Goal: Task Accomplishment & Management: Manage account settings

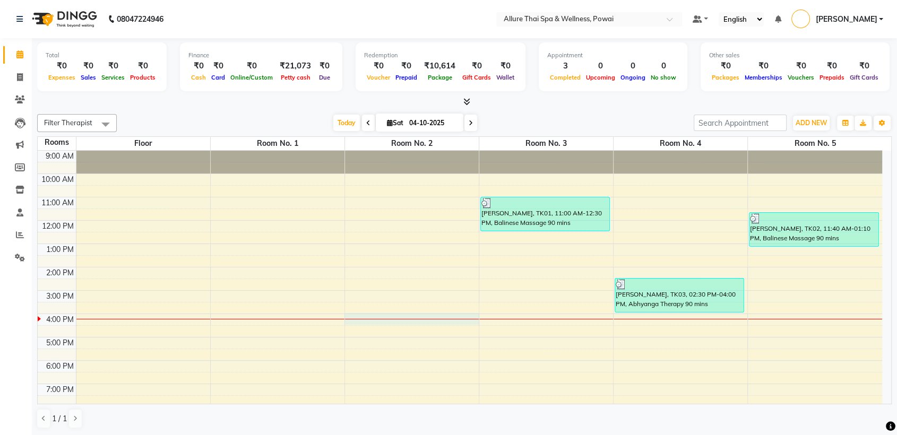
click at [394, 319] on div at bounding box center [412, 319] width 134 height 1
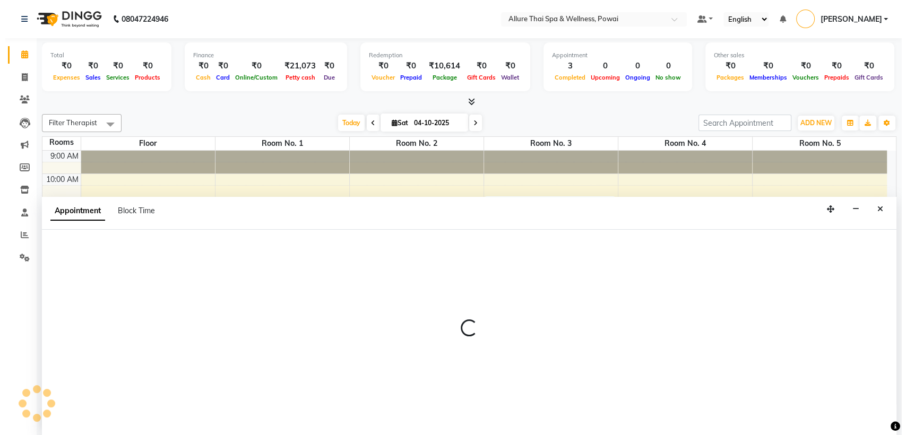
scroll to position [1, 0]
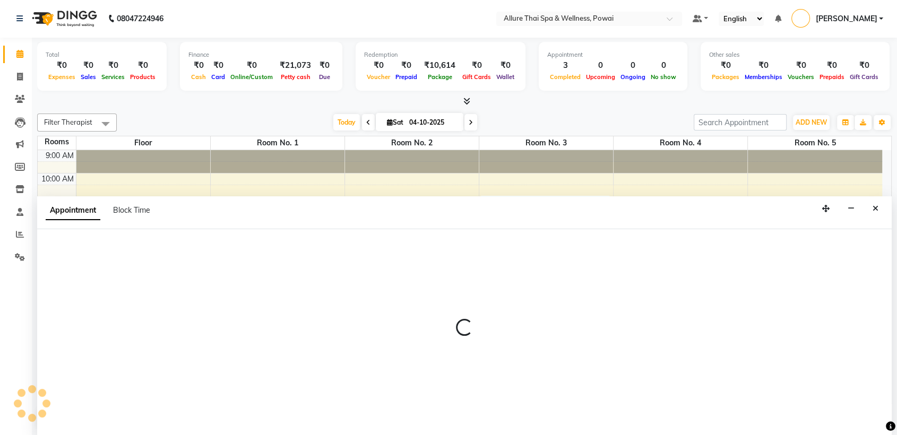
select select "960"
select select "tentative"
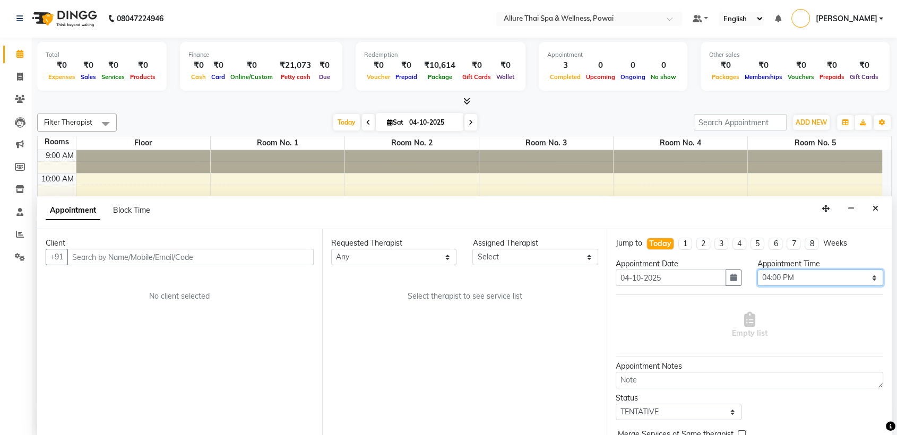
click at [787, 280] on select "Select 10:00 AM 10:05 AM 10:10 AM 10:15 AM 10:20 AM 10:25 AM 10:30 AM 10:35 AM …" at bounding box center [820, 278] width 126 height 16
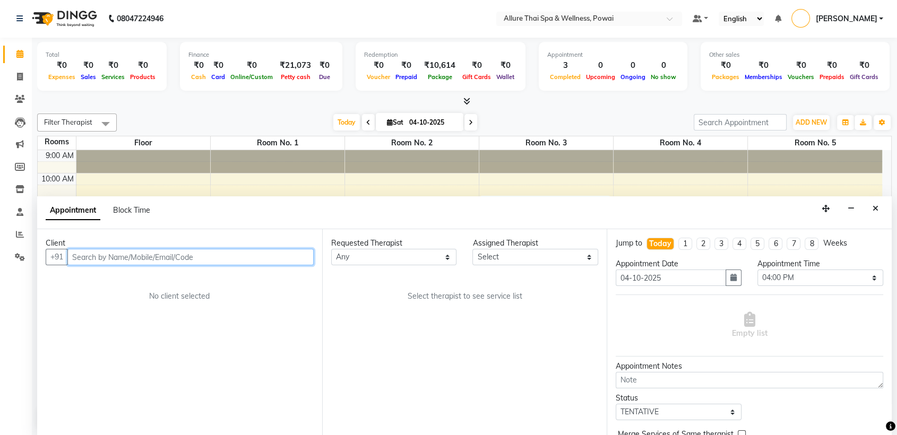
click at [234, 249] on input "text" at bounding box center [190, 257] width 246 height 16
paste input "7903000950"
type input "7903000950"
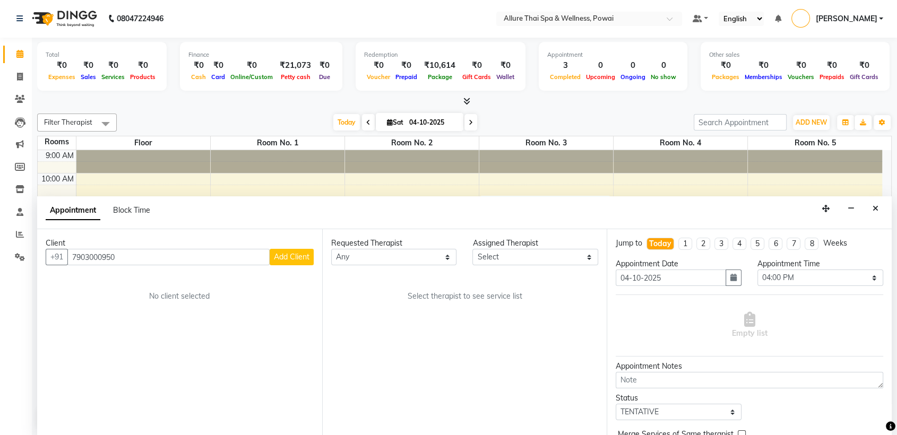
click at [306, 256] on span "Add Client" at bounding box center [292, 257] width 36 height 10
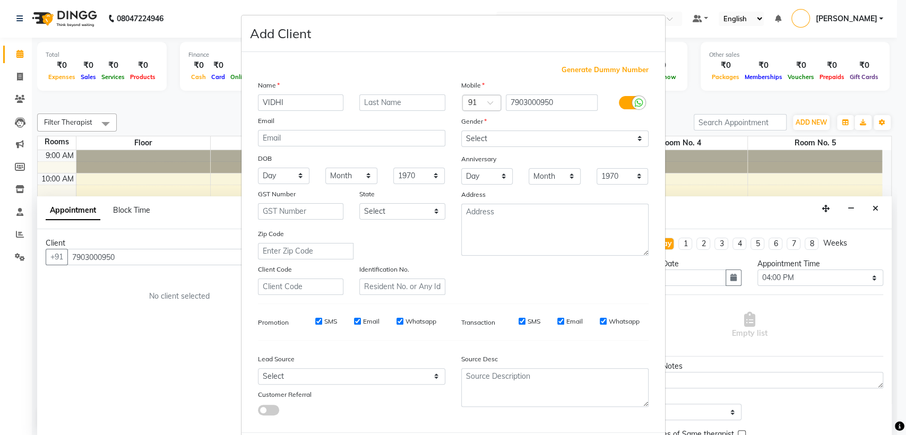
type input "VIDHI"
click at [392, 100] on input "text" at bounding box center [402, 102] width 86 height 16
paste input "VIJAYWARGIA"
type input "VIJAYWARGIA"
click at [470, 142] on select "Select [DEMOGRAPHIC_DATA] [DEMOGRAPHIC_DATA] Other Prefer Not To Say" at bounding box center [554, 139] width 187 height 16
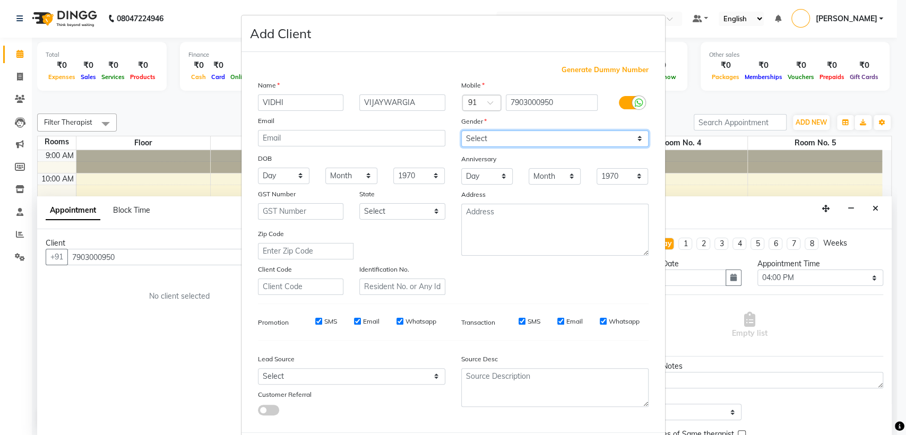
select select "[DEMOGRAPHIC_DATA]"
click at [461, 131] on select "Select [DEMOGRAPHIC_DATA] [DEMOGRAPHIC_DATA] Other Prefer Not To Say" at bounding box center [554, 139] width 187 height 16
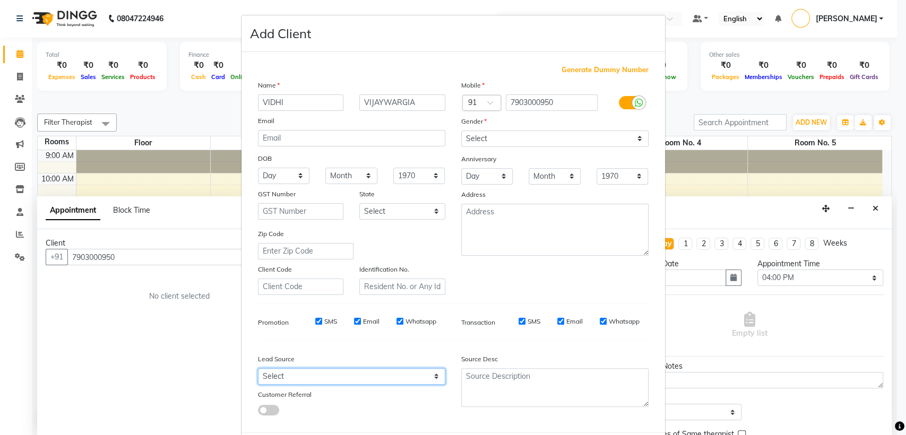
click at [300, 377] on select "Select Walk-in Referral Friend Advertisement Facebook JustDial Google Other Web…" at bounding box center [351, 376] width 187 height 16
select select "47200"
click at [300, 377] on select "Select Walk-in Referral Friend Advertisement Facebook JustDial Google Other Web…" at bounding box center [351, 376] width 187 height 16
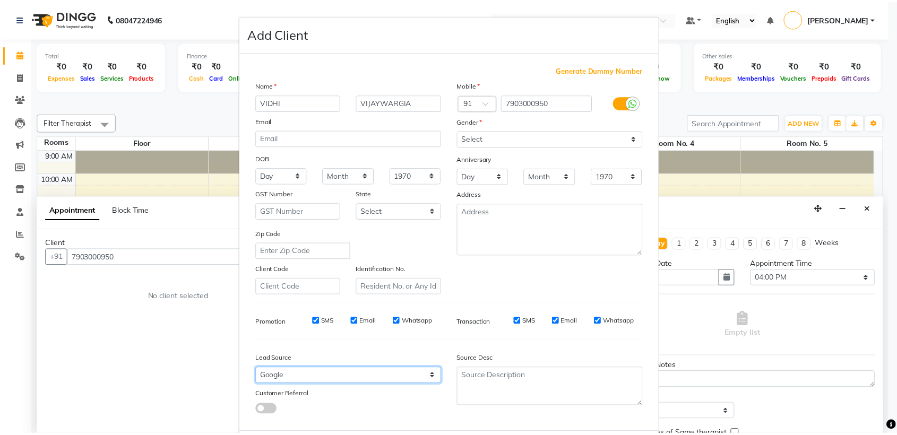
scroll to position [53, 0]
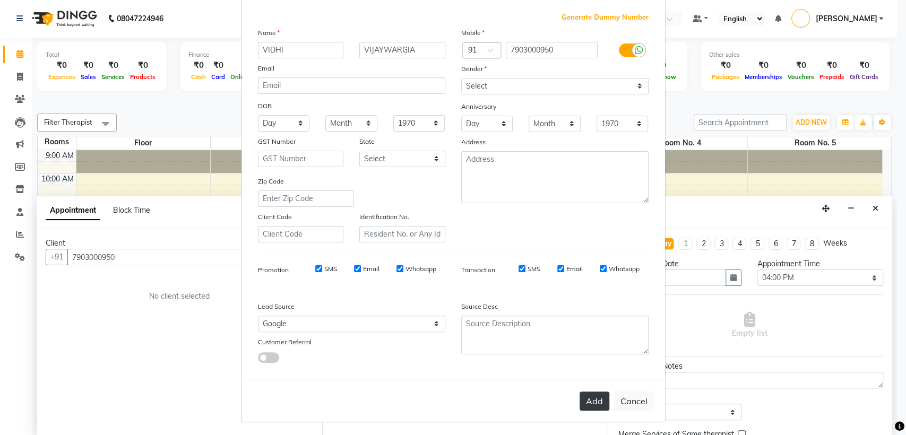
click at [591, 397] on button "Add" at bounding box center [595, 401] width 30 height 19
select select
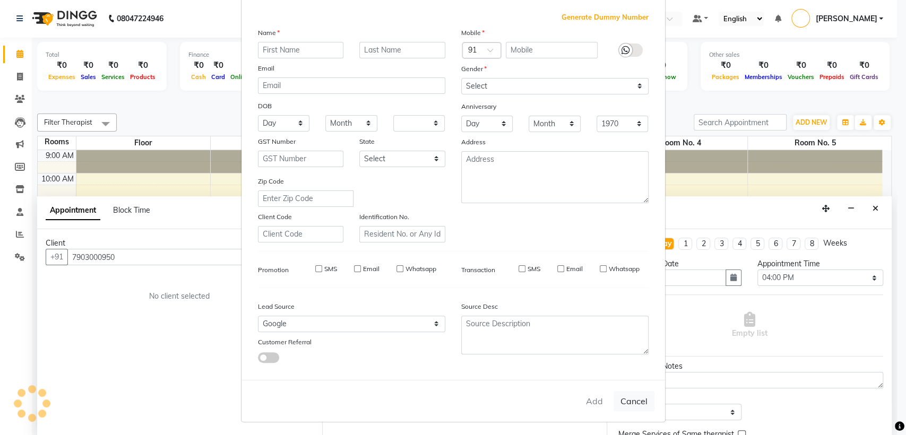
select select
checkbox input "false"
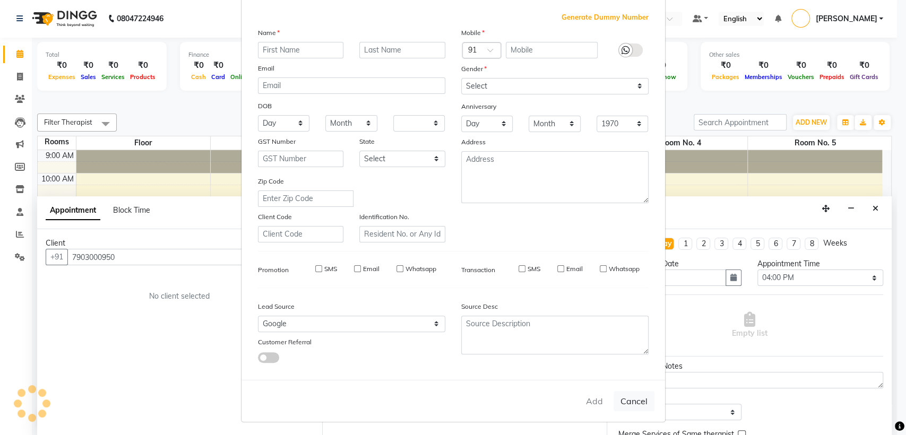
checkbox input "false"
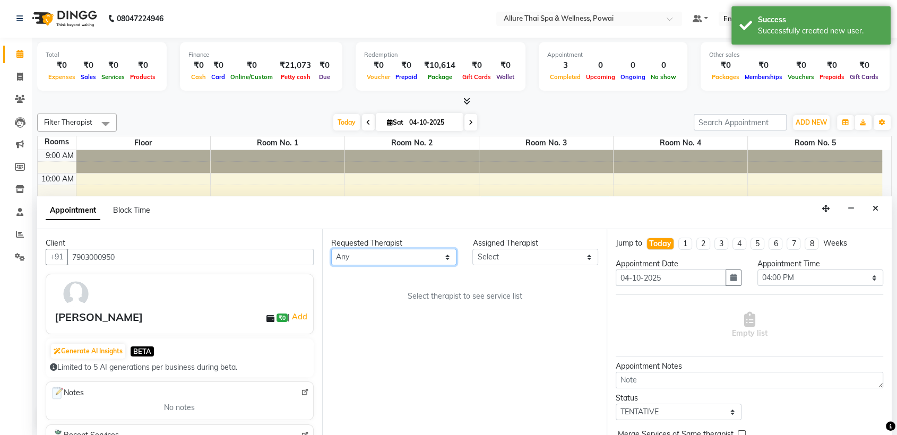
click at [361, 252] on select "Any AKOK Allure Thai Appointment [PERSON_NAME] CHEM [PERSON_NAME] DUATI HRIATI …" at bounding box center [394, 257] width 126 height 16
select select "61244"
click at [331, 249] on select "Any AKOK Allure Thai Appointment [PERSON_NAME] CHEM [PERSON_NAME] DUATI HRIATI …" at bounding box center [394, 257] width 126 height 16
select select "61244"
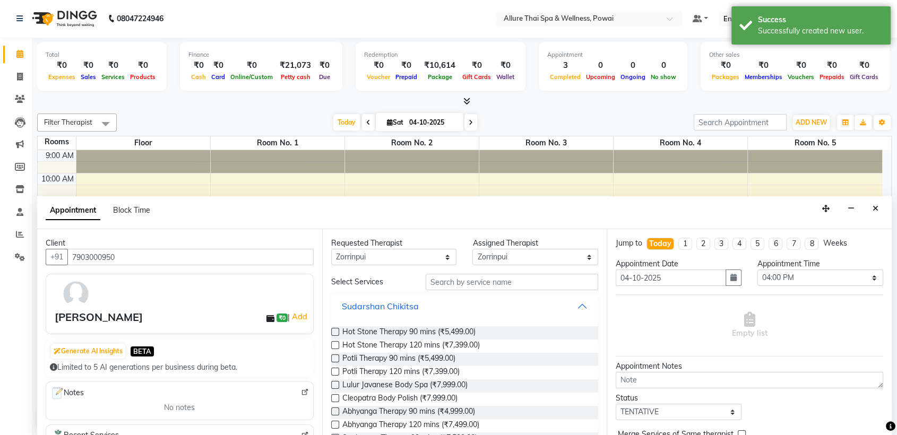
click at [571, 305] on button "Sudarshan Chikitsa" at bounding box center [464, 306] width 259 height 19
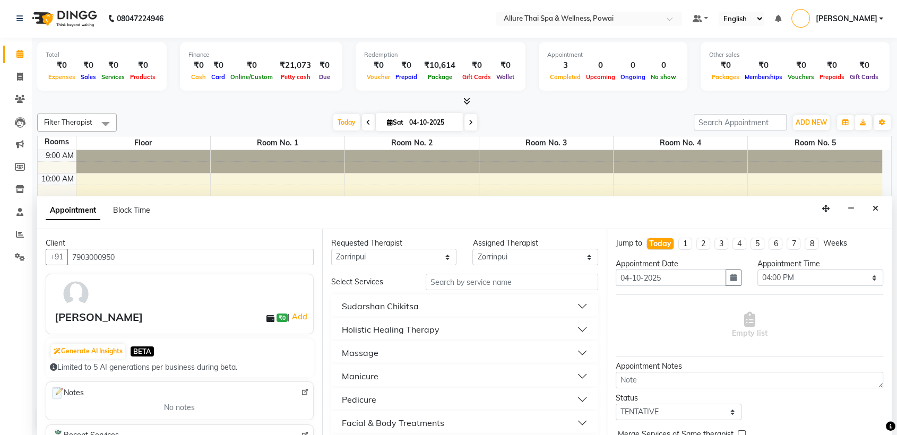
drag, startPoint x: 353, startPoint y: 341, endPoint x: 355, endPoint y: 351, distance: 10.7
click at [355, 351] on div "Massage" at bounding box center [464, 352] width 267 height 23
click at [355, 351] on div "Massage" at bounding box center [360, 353] width 37 height 13
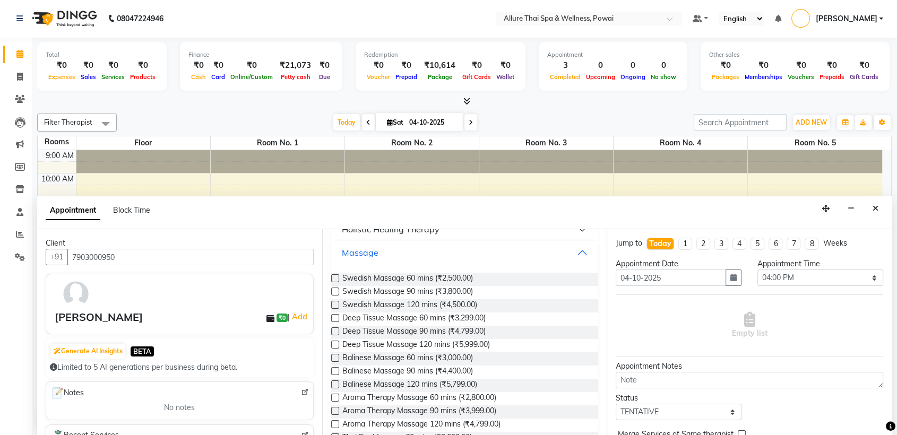
scroll to position [111, 0]
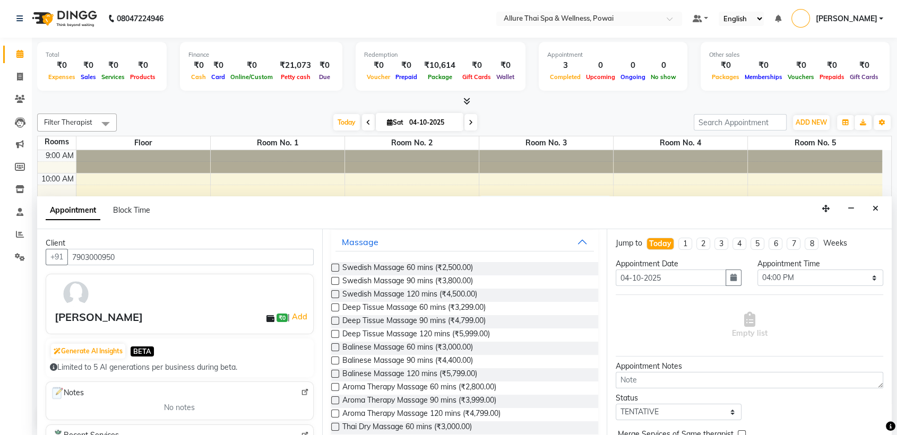
click at [335, 307] on label at bounding box center [335, 308] width 8 height 8
click at [335, 307] on input "checkbox" at bounding box center [334, 308] width 7 height 7
checkbox input "true"
select select "4276"
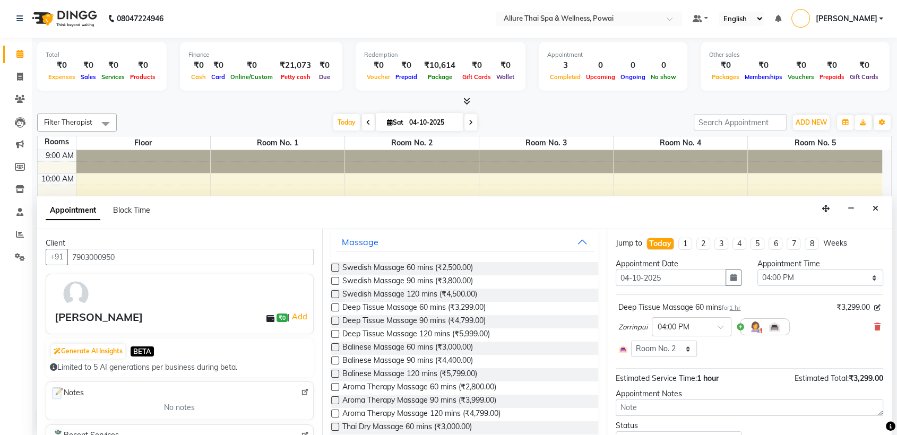
checkbox input "false"
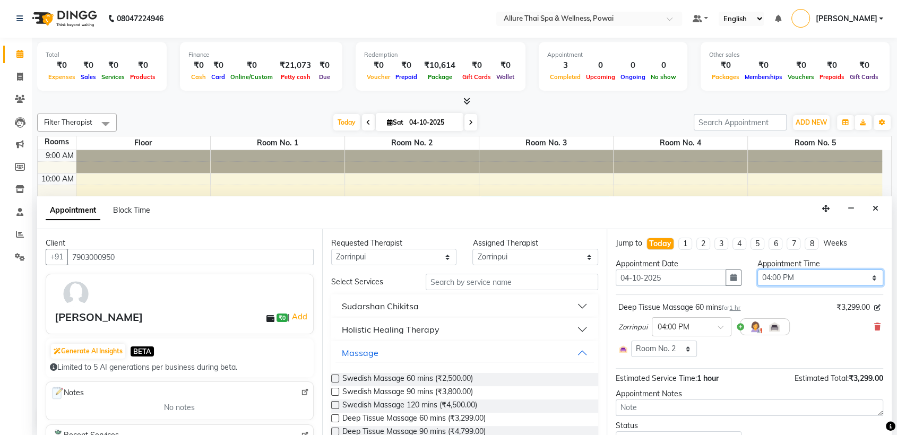
click at [785, 276] on select "Select 10:00 AM 10:05 AM 10:10 AM 10:15 AM 10:20 AM 10:25 AM 10:30 AM 10:35 AM …" at bounding box center [820, 278] width 126 height 16
select select "945"
click at [757, 270] on select "Select 10:00 AM 10:05 AM 10:10 AM 10:15 AM 10:20 AM 10:25 AM 10:30 AM 10:35 AM …" at bounding box center [820, 278] width 126 height 16
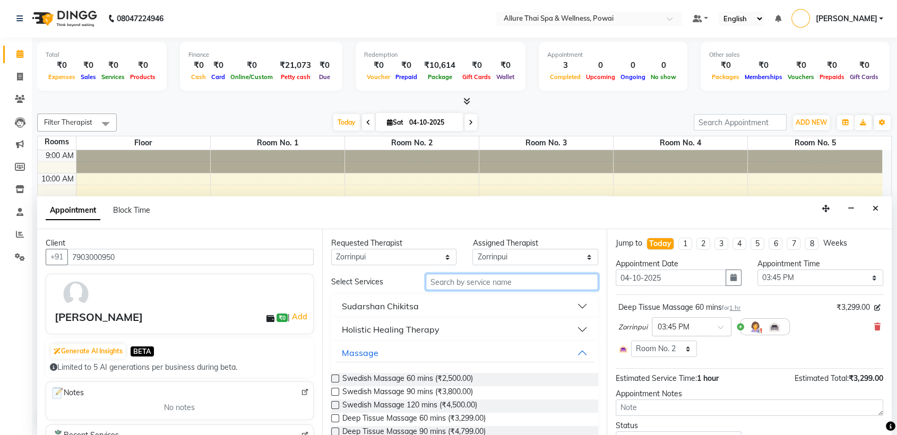
click at [457, 284] on input "text" at bounding box center [512, 282] width 173 height 16
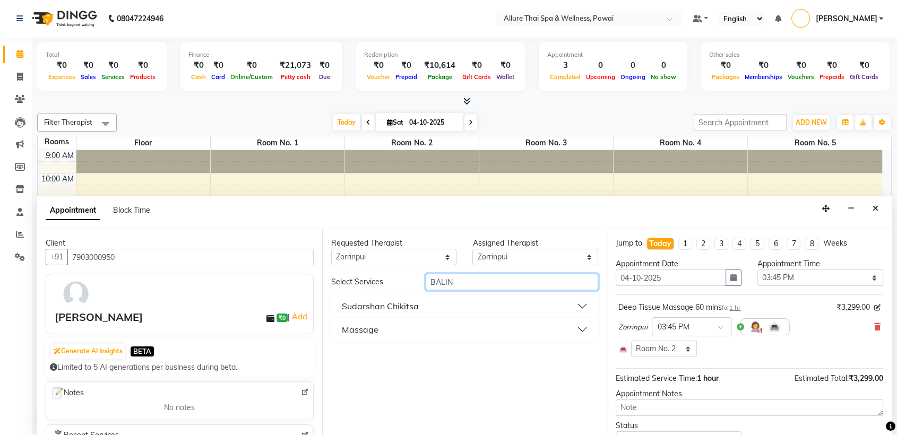
type input "BALIN"
click at [453, 330] on button "Massage" at bounding box center [464, 329] width 259 height 19
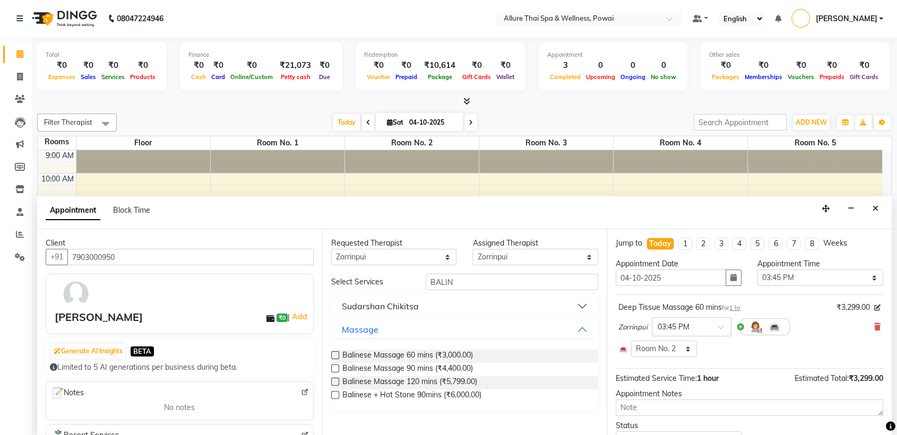
click at [335, 357] on label at bounding box center [335, 355] width 8 height 8
click at [335, 357] on input "checkbox" at bounding box center [334, 356] width 7 height 7
checkbox input "true"
select select "4276"
checkbox input "false"
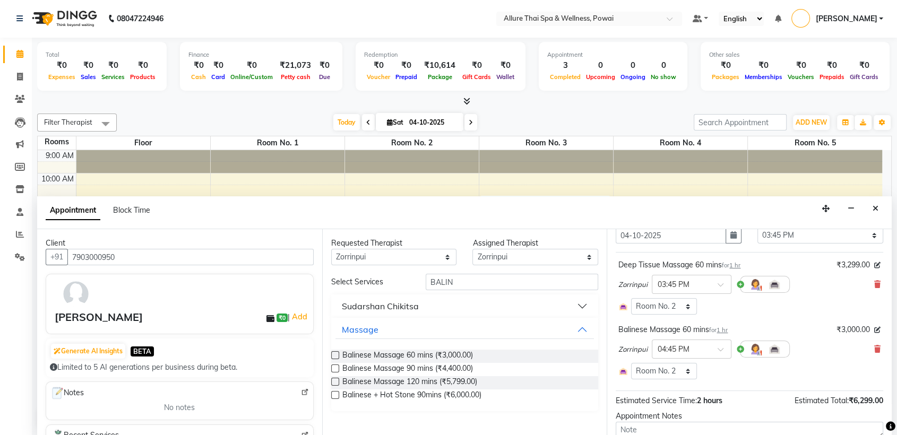
scroll to position [42, 0]
click at [382, 256] on select "Any AKOK Allure Thai Appointment [PERSON_NAME] CHEM [PERSON_NAME] DUATI HRIATI …" at bounding box center [394, 257] width 126 height 16
select select "86079"
click at [331, 249] on select "Any AKOK Allure Thai Appointment [PERSON_NAME] CHEM [PERSON_NAME] DUATI HRIATI …" at bounding box center [394, 257] width 126 height 16
select select "86079"
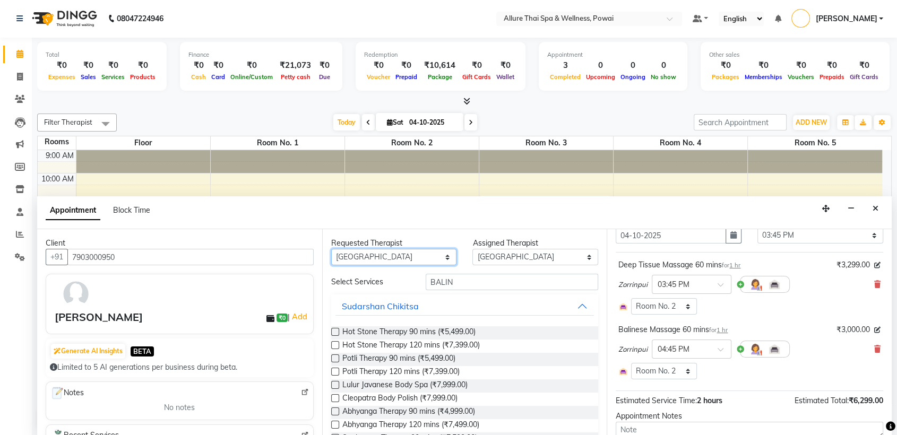
scroll to position [0, 0]
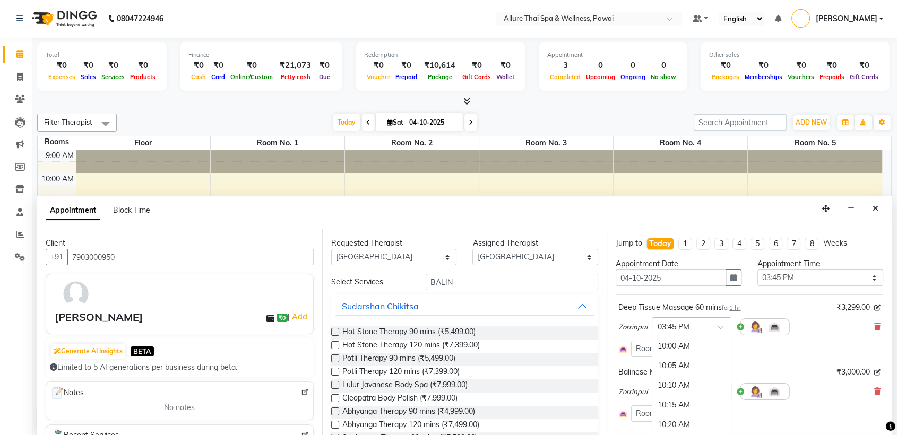
click at [721, 317] on div "× 03:45 PM" at bounding box center [692, 326] width 80 height 19
click at [874, 388] on icon at bounding box center [877, 391] width 6 height 7
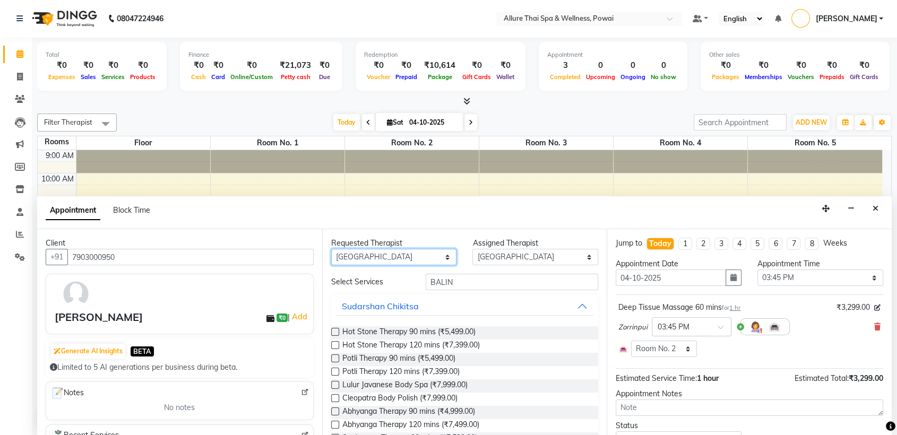
click at [395, 251] on select "Any AKOK Allure Thai Appointment [PERSON_NAME] CHEM [PERSON_NAME] DUATI HRIATI …" at bounding box center [394, 257] width 126 height 16
click at [331, 249] on select "Any AKOK Allure Thai Appointment [PERSON_NAME] CHEM [PERSON_NAME] DUATI HRIATI …" at bounding box center [394, 257] width 126 height 16
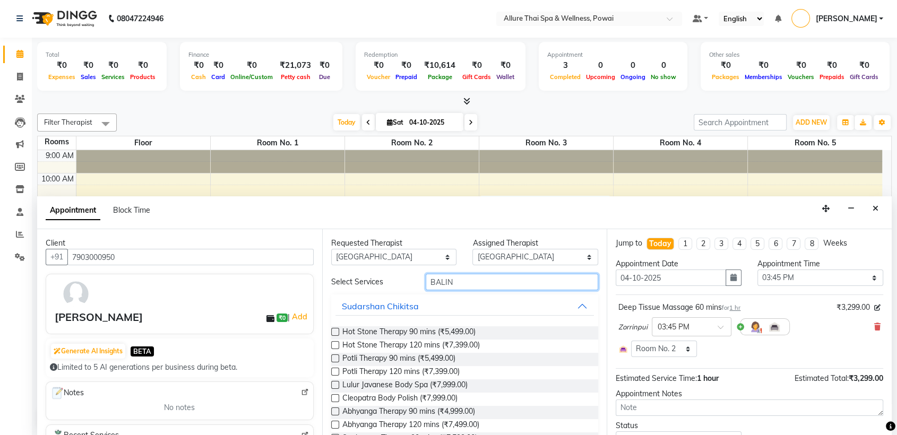
click at [471, 280] on input "BALIN" at bounding box center [512, 282] width 173 height 16
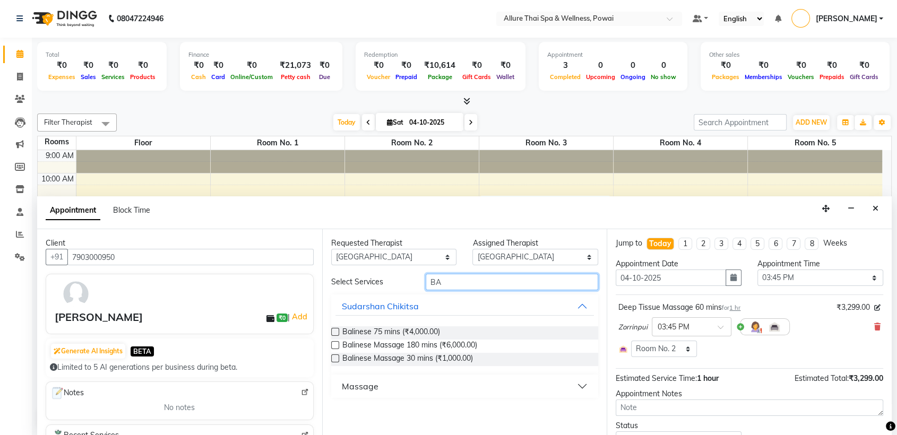
type input "B"
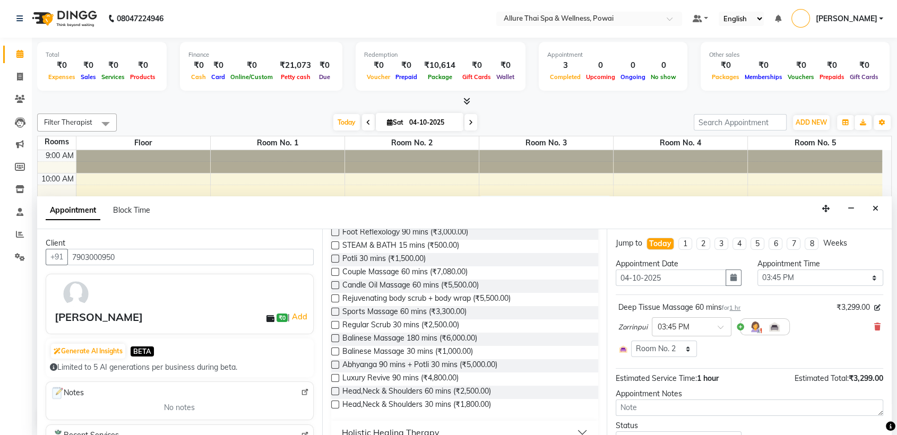
scroll to position [0, 0]
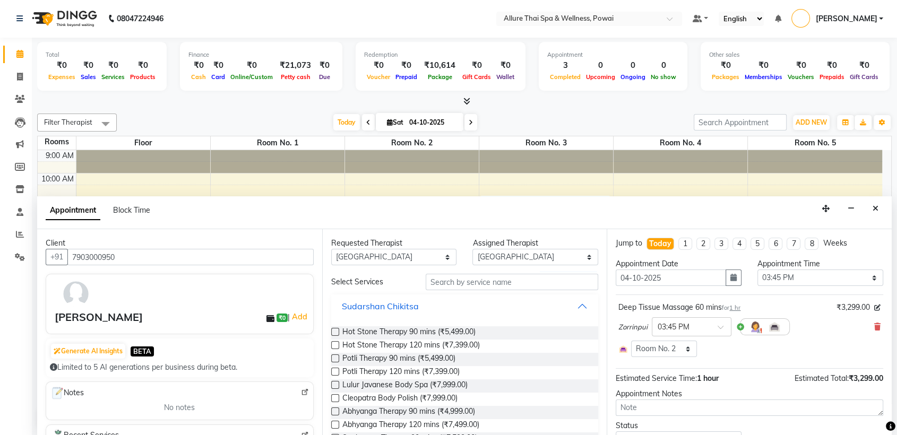
click at [573, 302] on button "Sudarshan Chikitsa" at bounding box center [464, 306] width 259 height 19
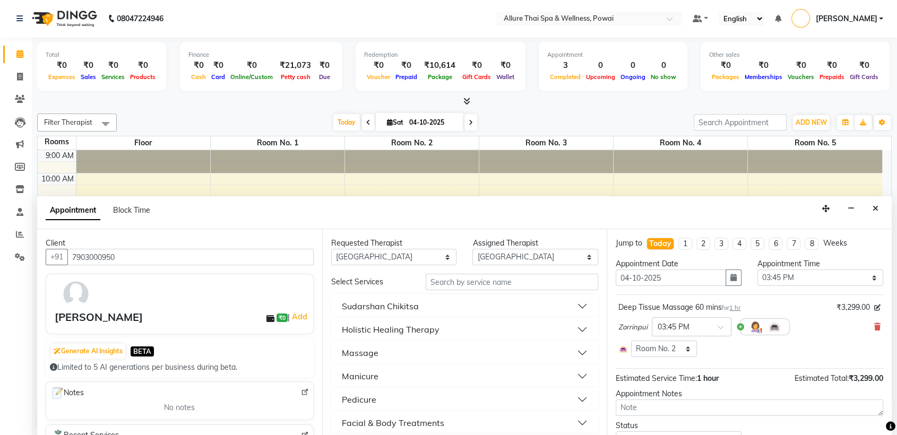
click at [382, 347] on button "Massage" at bounding box center [464, 352] width 259 height 19
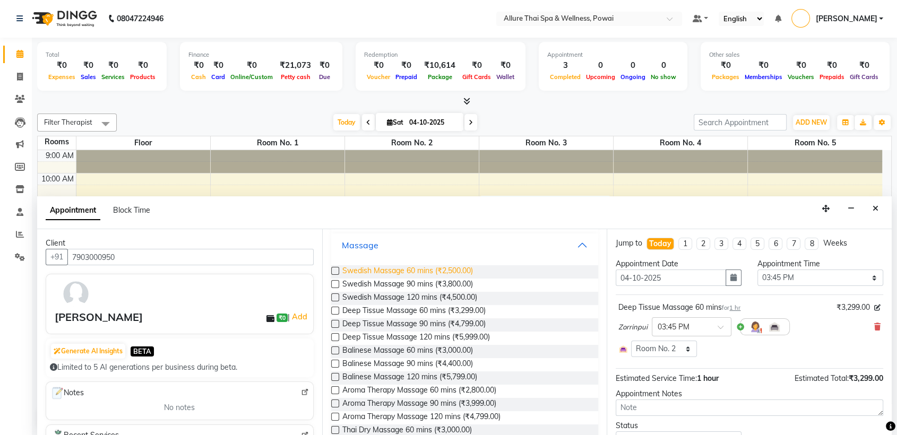
scroll to position [108, 0]
click at [333, 350] on label at bounding box center [335, 350] width 8 height 8
click at [333, 350] on input "checkbox" at bounding box center [334, 351] width 7 height 7
checkbox input "true"
select select "4276"
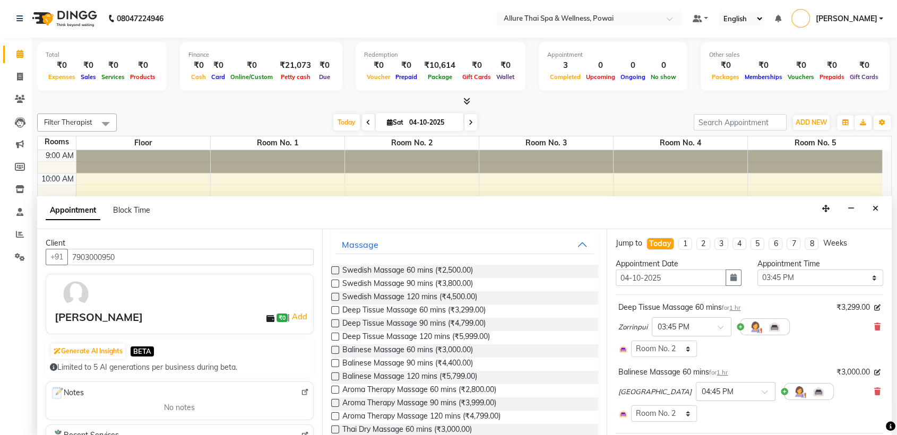
checkbox input "false"
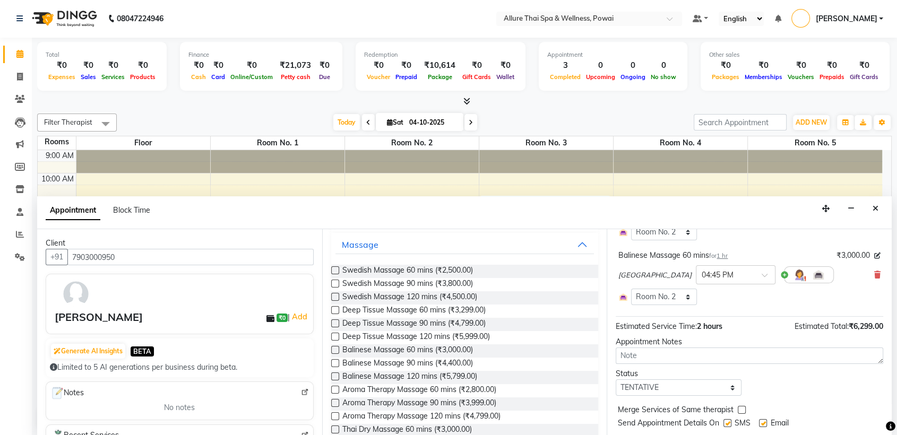
scroll to position [119, 0]
click at [714, 267] on div at bounding box center [735, 271] width 79 height 11
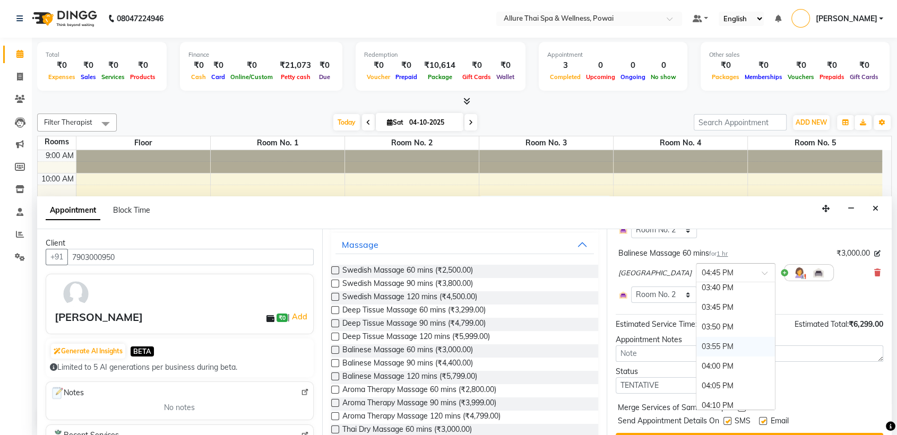
scroll to position [1339, 0]
click at [696, 302] on div "03:45 PM" at bounding box center [735, 309] width 79 height 20
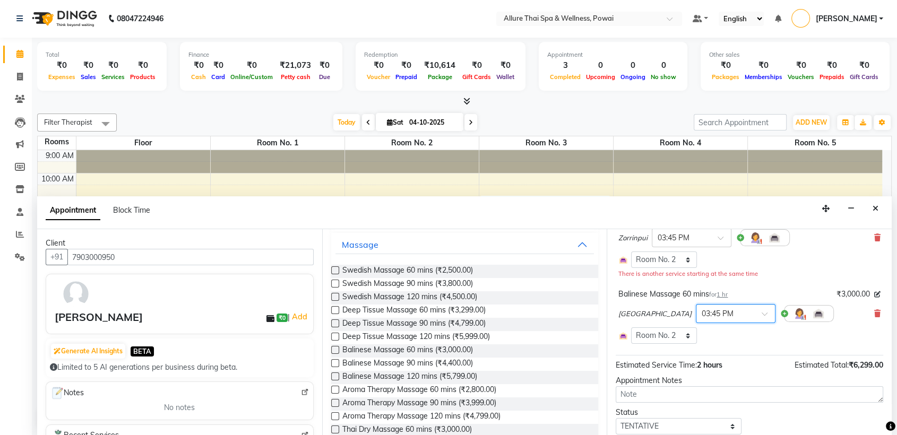
scroll to position [155, 0]
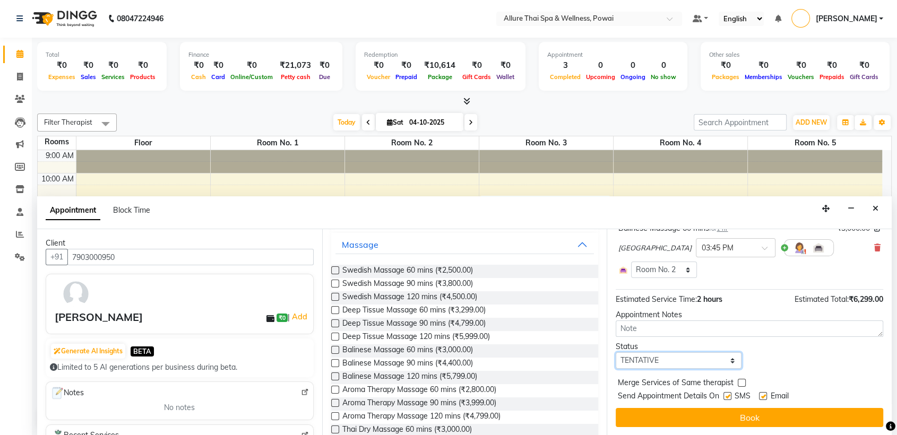
click at [682, 362] on select "Select TENTATIVE CONFIRM CHECK-IN UPCOMING" at bounding box center [679, 360] width 126 height 16
select select "confirm booking"
click at [616, 352] on select "Select TENTATIVE CONFIRM CHECK-IN UPCOMING" at bounding box center [679, 360] width 126 height 16
click at [731, 394] on label at bounding box center [727, 396] width 8 height 8
click at [730, 394] on input "checkbox" at bounding box center [726, 397] width 7 height 7
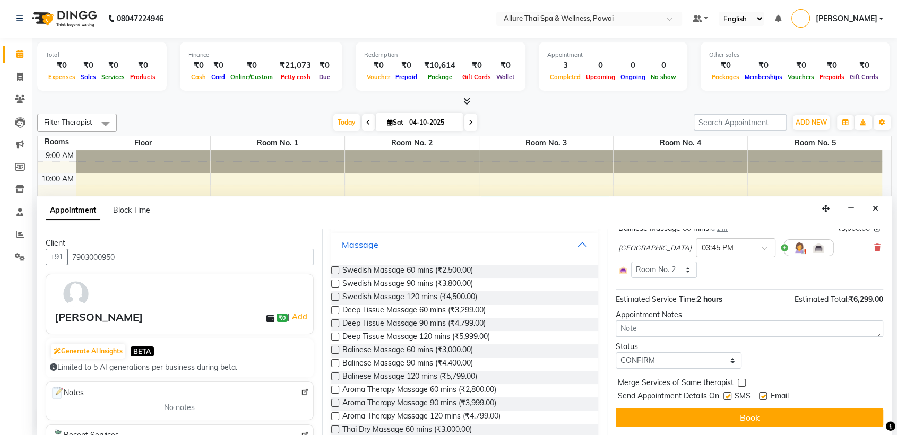
checkbox input "false"
click at [765, 396] on label at bounding box center [763, 396] width 8 height 8
click at [765, 396] on input "checkbox" at bounding box center [762, 397] width 7 height 7
checkbox input "false"
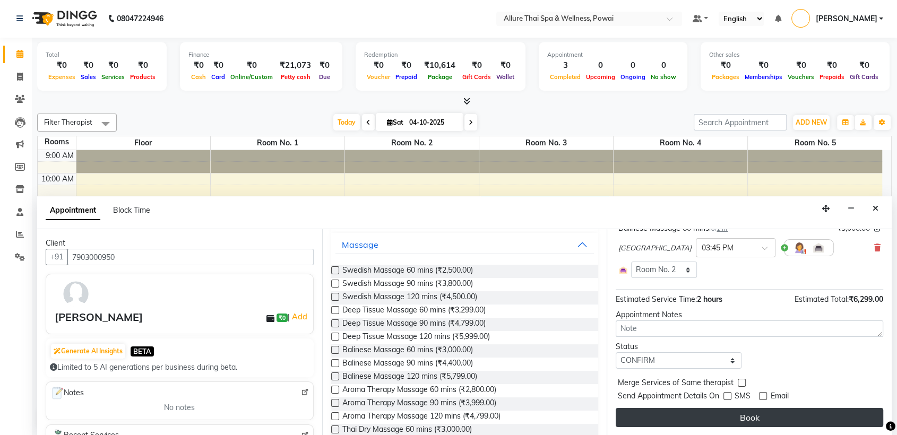
click at [701, 415] on button "Book" at bounding box center [749, 417] width 267 height 19
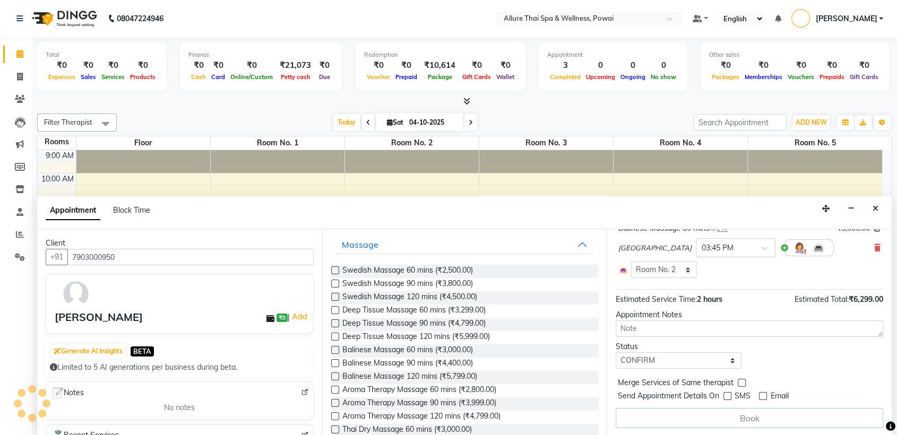
scroll to position [0, 0]
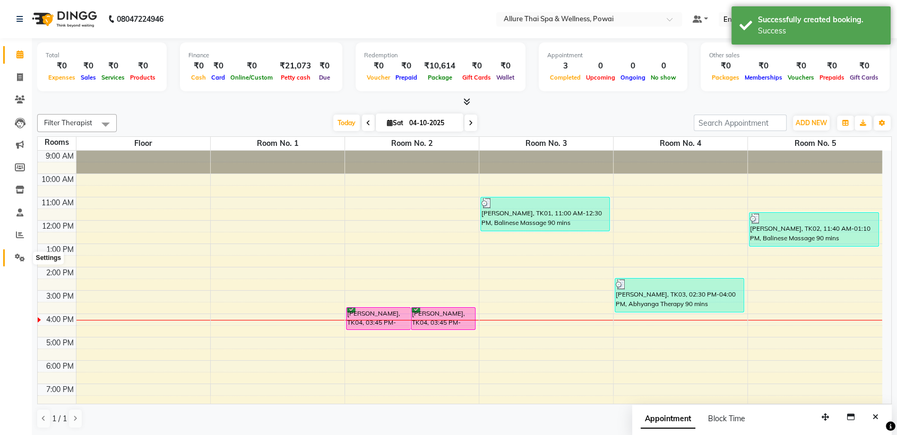
click at [21, 261] on icon at bounding box center [20, 258] width 10 height 8
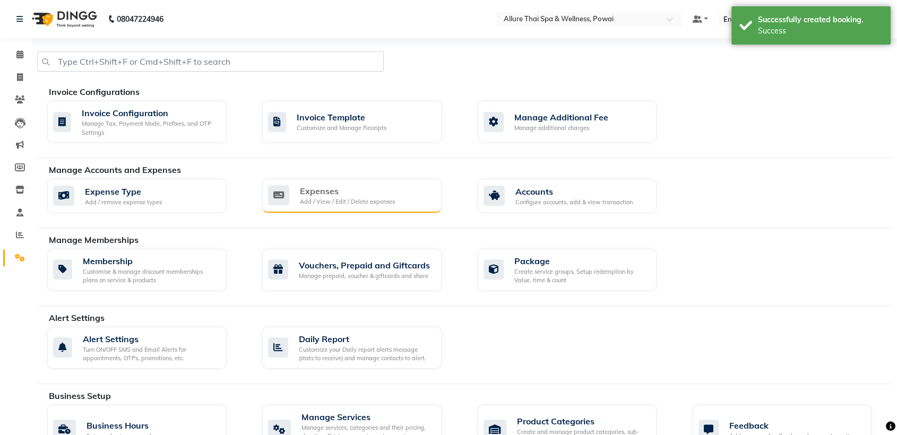
click at [328, 200] on div "Add / View / Edit / Delete expenses" at bounding box center [347, 201] width 95 height 9
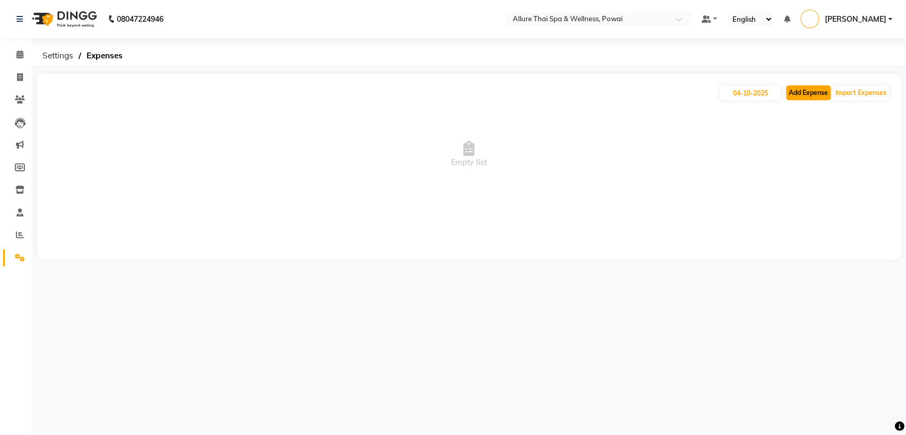
click at [800, 98] on button "Add Expense" at bounding box center [808, 92] width 45 height 15
select select "1"
select select "5721"
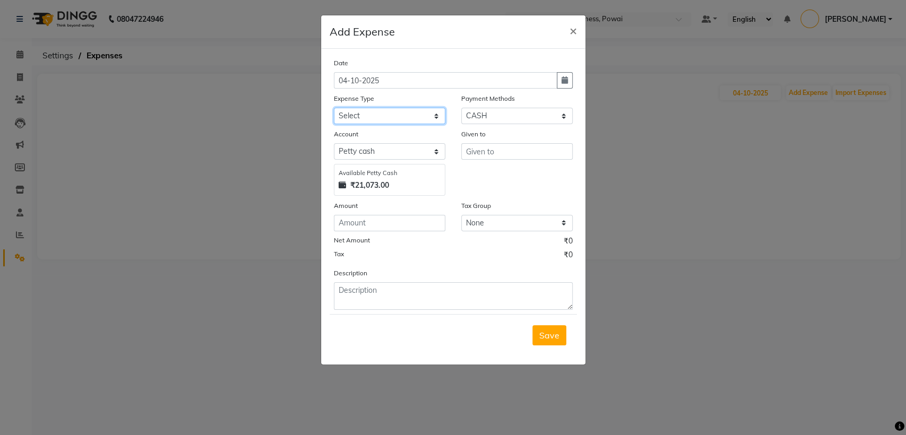
click at [418, 113] on select "Select Advance Salary Advertising and Marketing Expenses Bank charges Car maint…" at bounding box center [389, 116] width 111 height 16
select select "21354"
click at [334, 108] on select "Select Advance Salary Advertising and Marketing Expenses Bank charges Car maint…" at bounding box center [389, 116] width 111 height 16
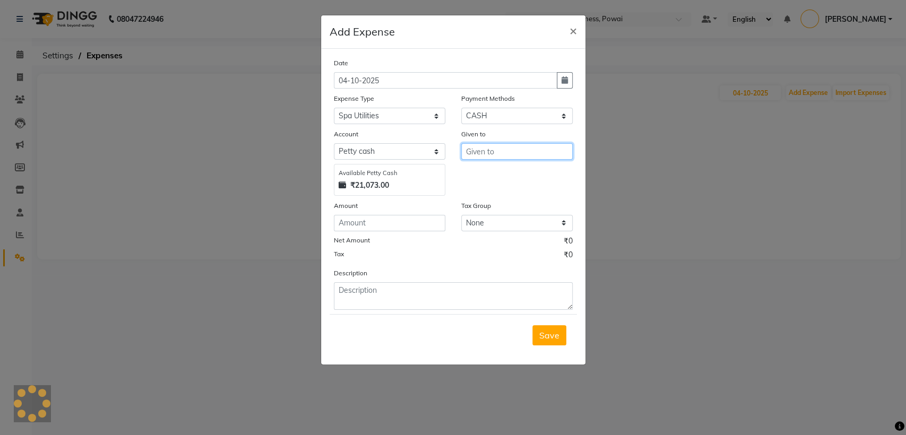
click at [503, 154] on input "text" at bounding box center [516, 151] width 111 height 16
click at [492, 149] on input "SANJAY STEAM" at bounding box center [516, 151] width 111 height 16
click at [514, 157] on input "VIJAY STEAM" at bounding box center [516, 151] width 111 height 16
type input "VIJAY STEAM VENDOR"
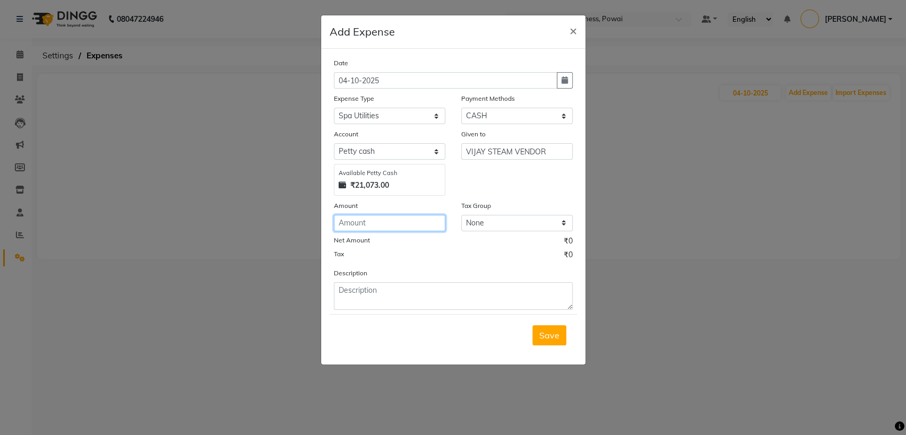
click at [382, 222] on input "number" at bounding box center [389, 223] width 111 height 16
type input "7"
type input "700"
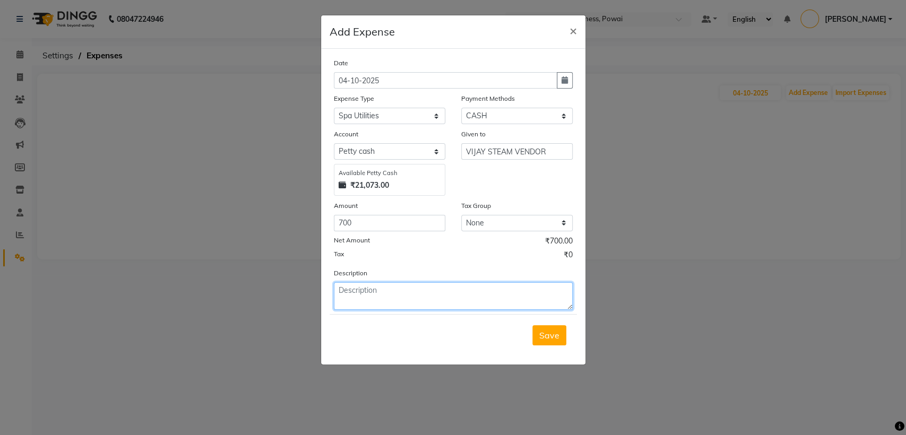
click at [343, 295] on textarea at bounding box center [453, 296] width 239 height 28
paste textarea "STEAM SERVICE FOR COUPLE ROOM"
type textarea "STEAM SERVICE FOR COUPLE ROOM"
click at [556, 342] on button "Save" at bounding box center [549, 335] width 34 height 20
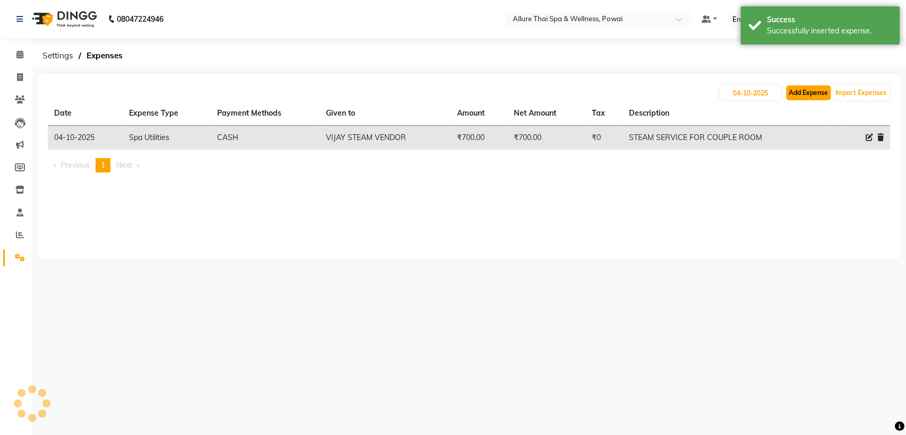
click at [807, 90] on button "Add Expense" at bounding box center [808, 92] width 45 height 15
select select "1"
select select "5721"
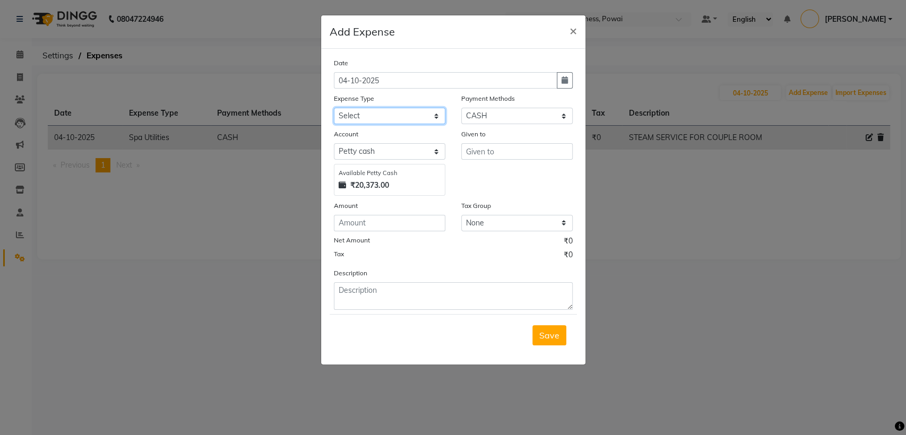
click at [361, 116] on select "Select Advance Salary Advertising and Marketing Expenses Bank charges Car maint…" at bounding box center [389, 116] width 111 height 16
select select "19829"
click at [334, 108] on select "Select Advance Salary Advertising and Marketing Expenses Bank charges Car maint…" at bounding box center [389, 116] width 111 height 16
click at [488, 156] on input "text" at bounding box center [516, 151] width 111 height 16
type input "L"
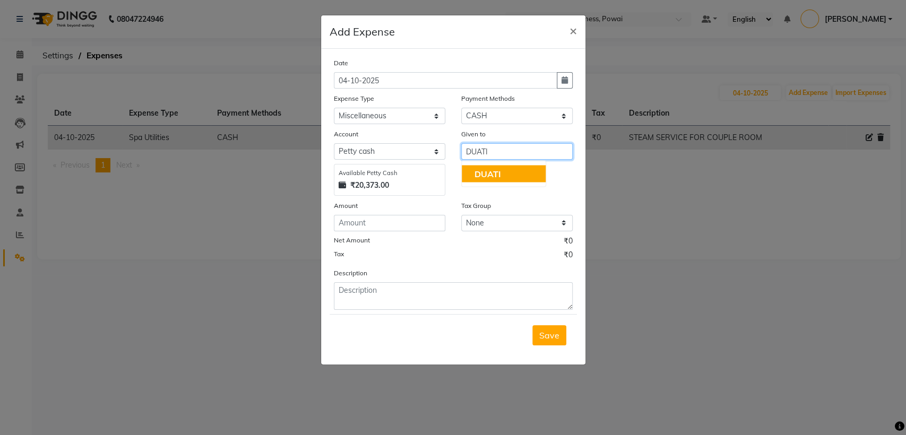
type input "DUATI"
click at [382, 225] on input "number" at bounding box center [389, 223] width 111 height 16
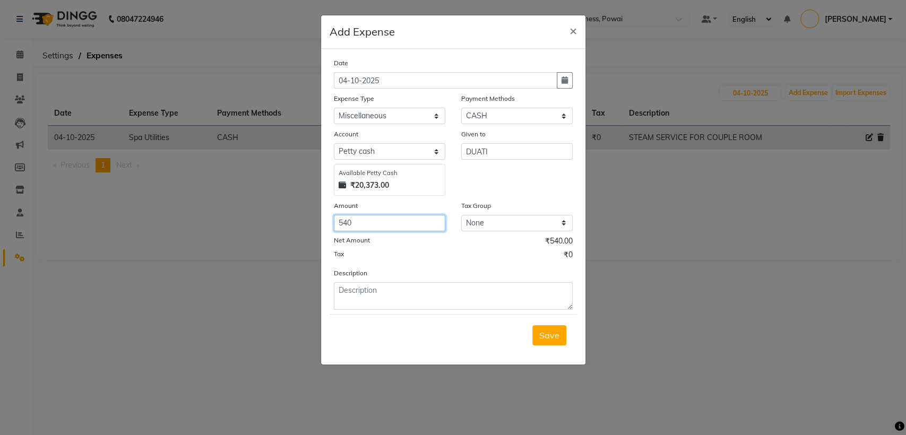
type input "540"
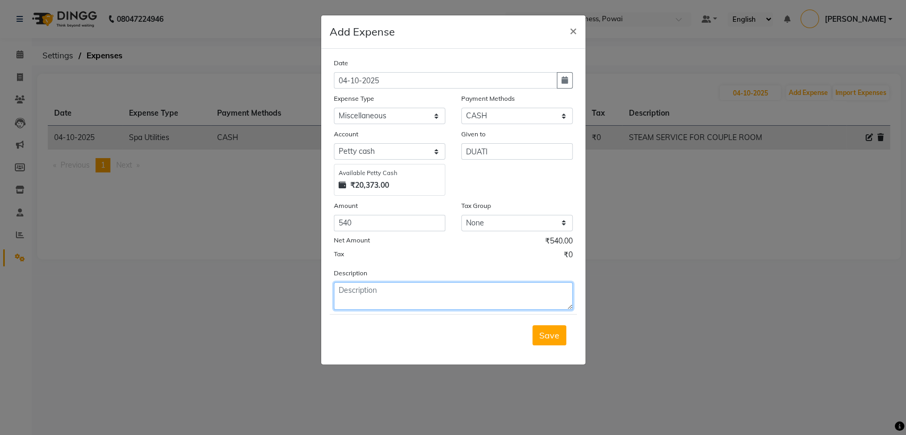
click at [363, 303] on textarea at bounding box center [453, 296] width 239 height 28
paste textarea "ACCOMODATION GAS REFILL"
type textarea "ACCOMODATION GAS REFILL"
click at [549, 328] on button "Save" at bounding box center [549, 335] width 34 height 20
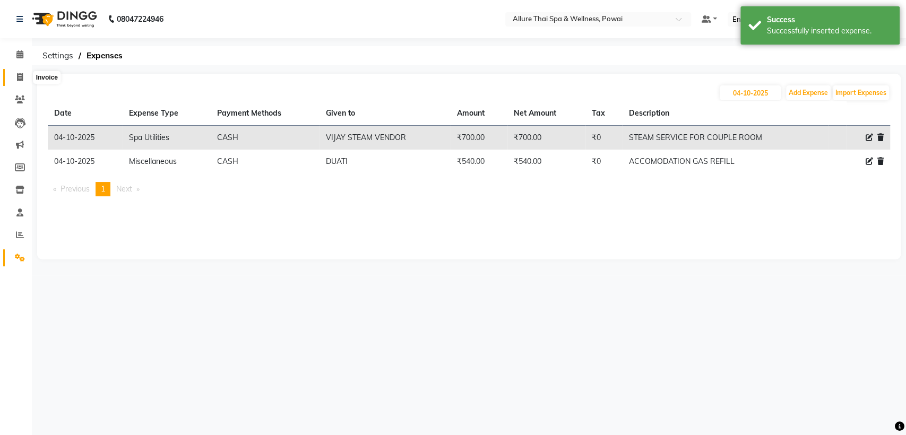
click at [25, 76] on span at bounding box center [20, 78] width 19 height 12
select select "service"
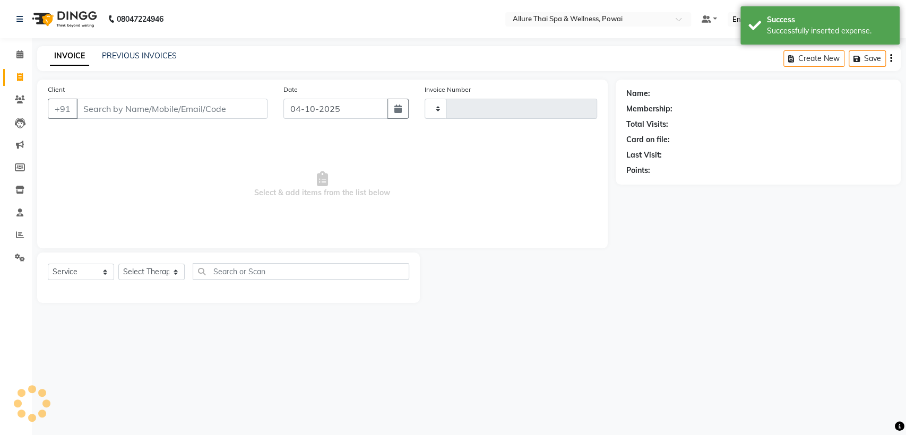
type input "1689"
select select "6686"
click at [18, 60] on span at bounding box center [20, 55] width 19 height 12
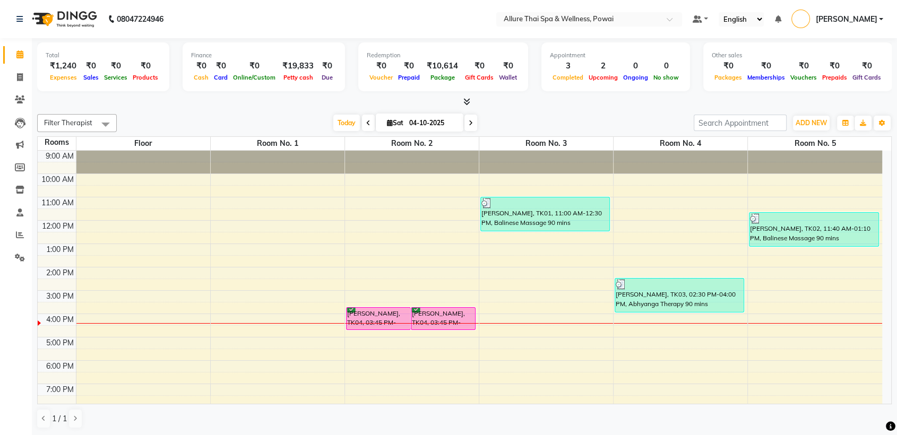
scroll to position [94, 0]
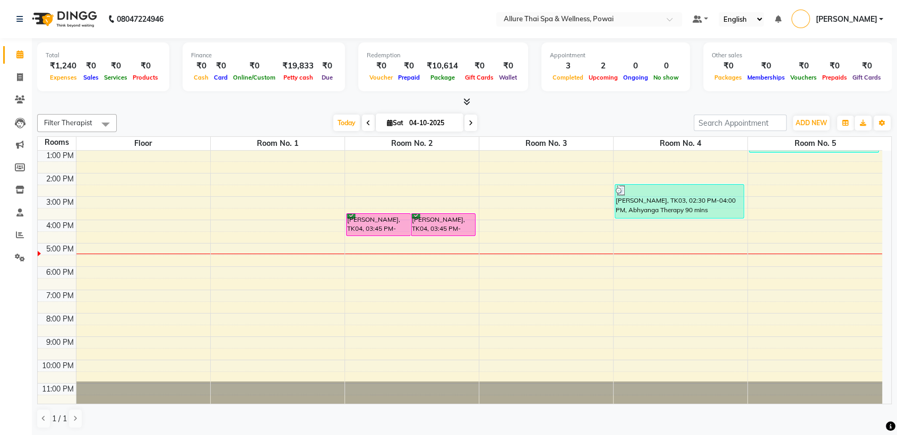
click at [644, 257] on div "9:00 AM 10:00 AM 11:00 AM 12:00 PM 1:00 PM 2:00 PM 3:00 PM 4:00 PM 5:00 PM 6:00…" at bounding box center [460, 232] width 844 height 350
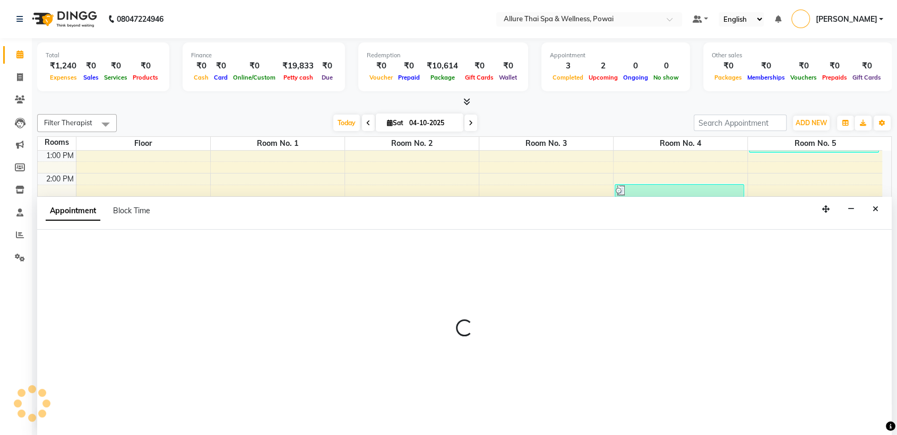
scroll to position [1, 0]
select select "1050"
select select "tentative"
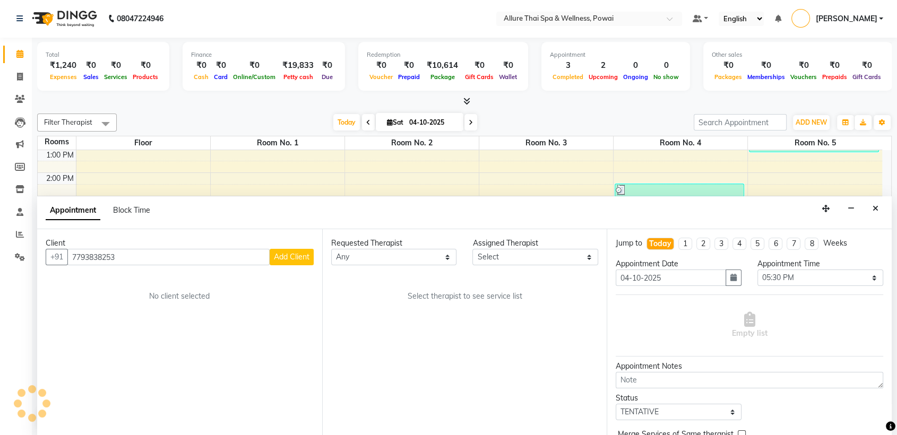
click at [205, 273] on div "Client [PHONE_NUMBER] Add Client No client selected" at bounding box center [179, 332] width 285 height 206
click at [83, 253] on input "7793838253" at bounding box center [168, 257] width 202 height 16
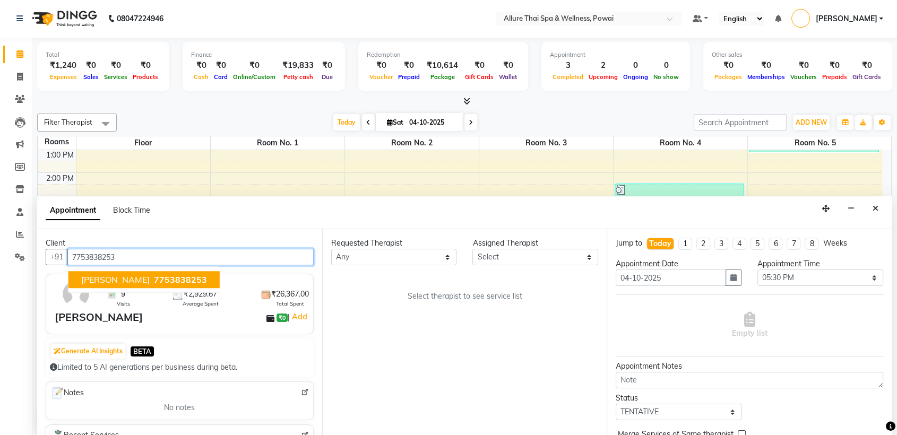
type input "7753838253"
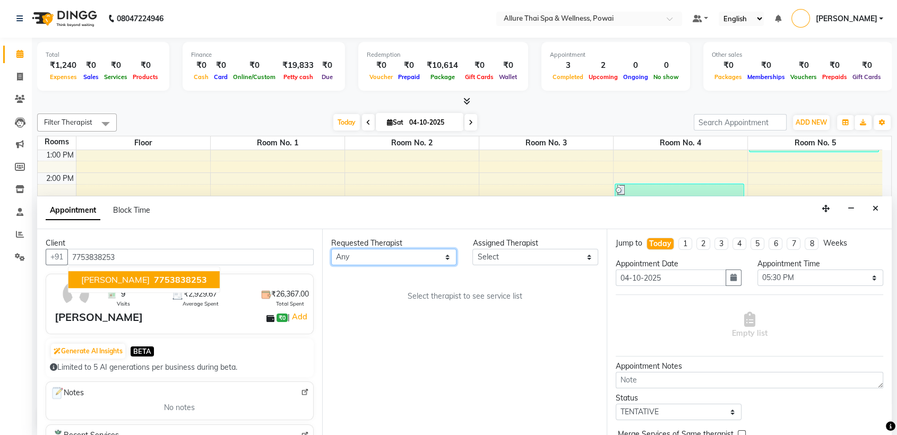
click at [362, 257] on select "Any AKOK Allure Thai Appointment [PERSON_NAME] CHEM [PERSON_NAME] DUATI HRIATI …" at bounding box center [394, 257] width 126 height 16
select select "64191"
click at [331, 249] on select "Any AKOK Allure Thai Appointment [PERSON_NAME] CHEM [PERSON_NAME] DUATI HRIATI …" at bounding box center [394, 257] width 126 height 16
select select "64191"
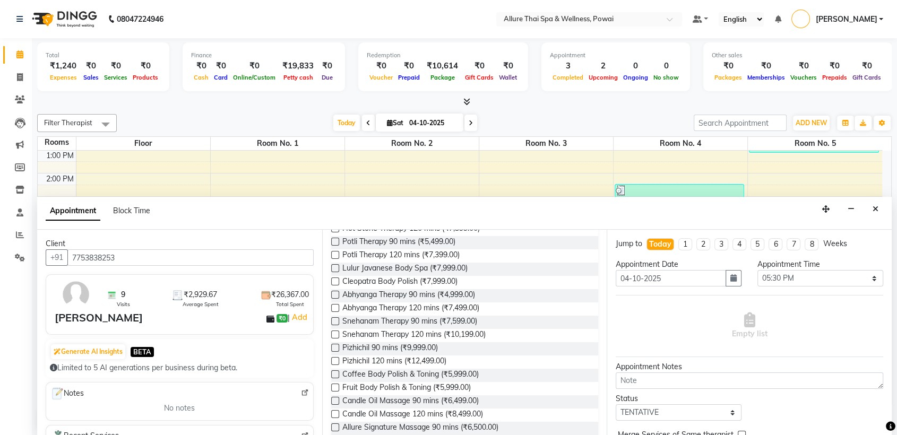
scroll to position [0, 0]
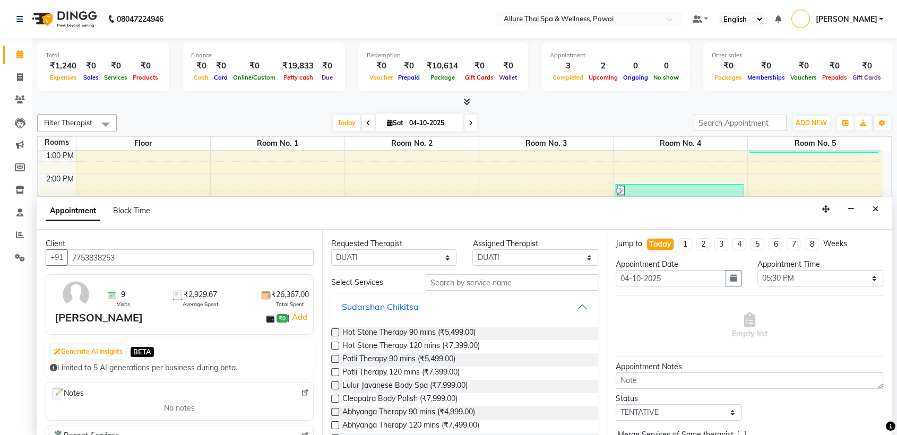
click at [573, 301] on button "Sudarshan Chikitsa" at bounding box center [464, 306] width 259 height 19
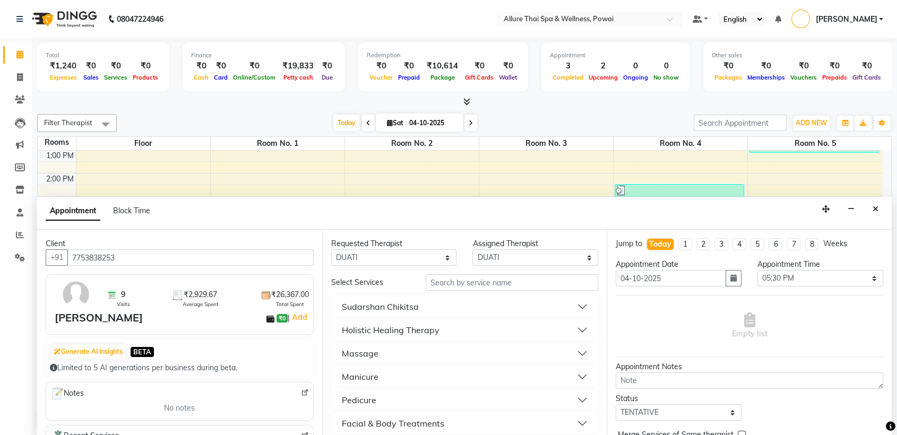
click at [420, 348] on button "Massage" at bounding box center [464, 353] width 259 height 19
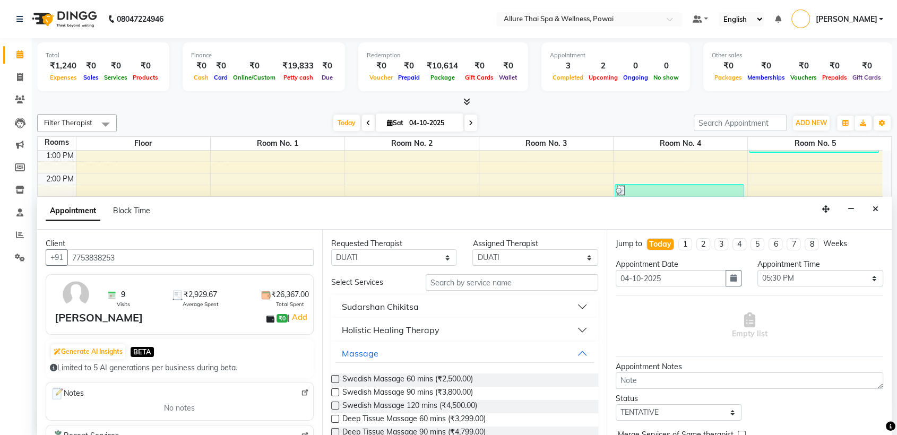
click at [334, 393] on label at bounding box center [335, 392] width 8 height 8
click at [334, 393] on input "checkbox" at bounding box center [334, 393] width 7 height 7
checkbox input "true"
select select "4278"
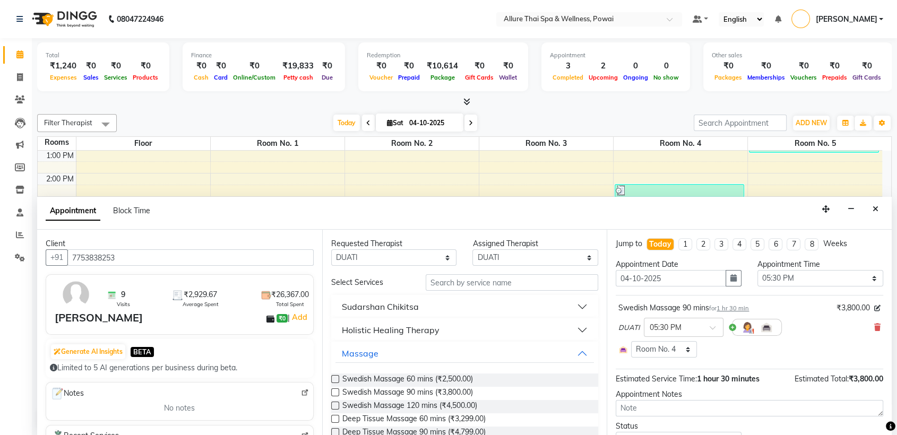
checkbox input "false"
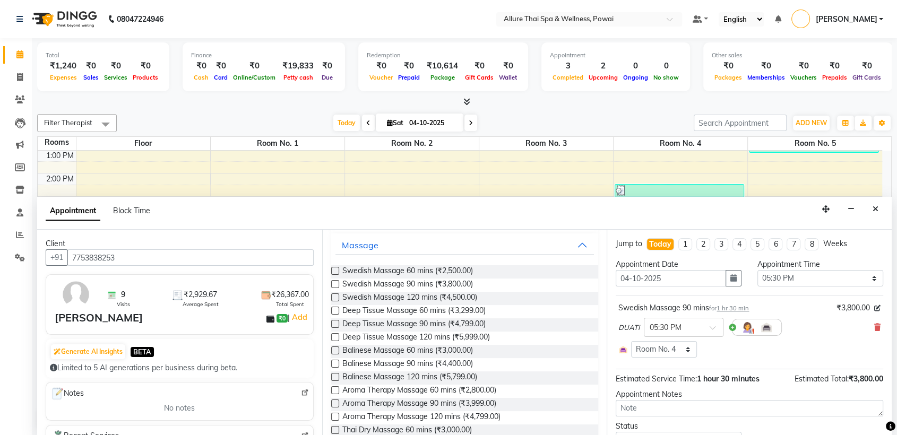
scroll to position [120, 0]
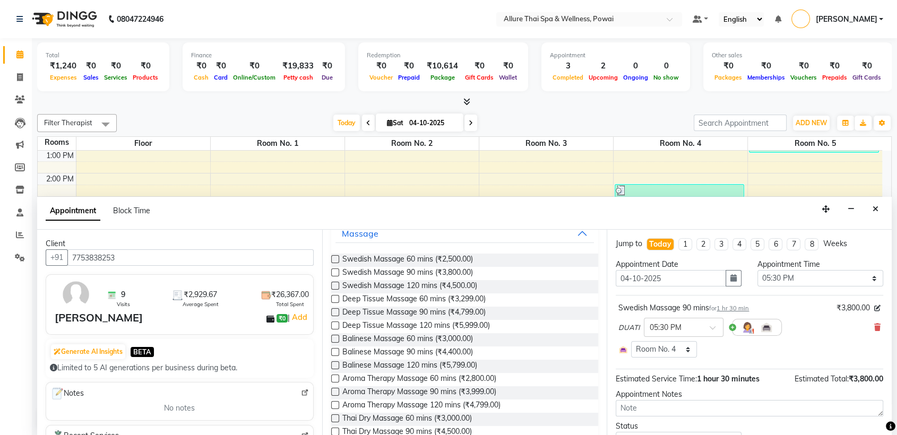
click at [334, 351] on label at bounding box center [335, 352] width 8 height 8
click at [334, 351] on input "checkbox" at bounding box center [334, 353] width 7 height 7
checkbox input "true"
select select "4278"
checkbox input "false"
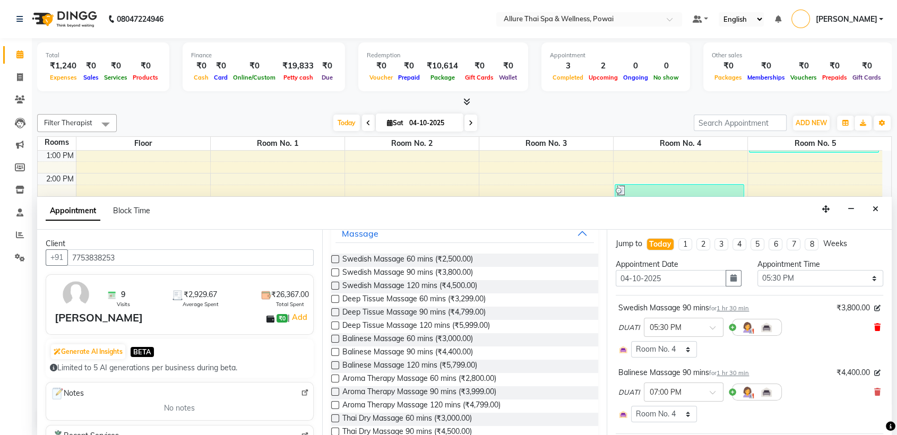
click at [874, 325] on icon at bounding box center [877, 327] width 6 height 7
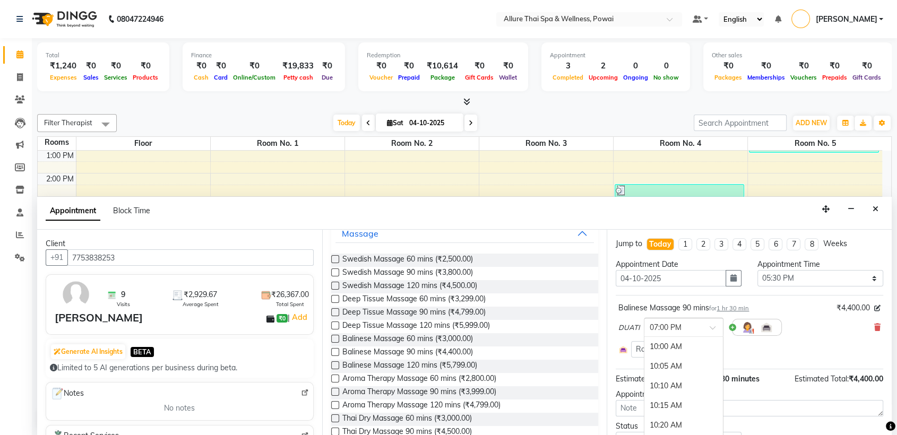
scroll to position [2121, 0]
click at [702, 328] on div at bounding box center [683, 326] width 79 height 11
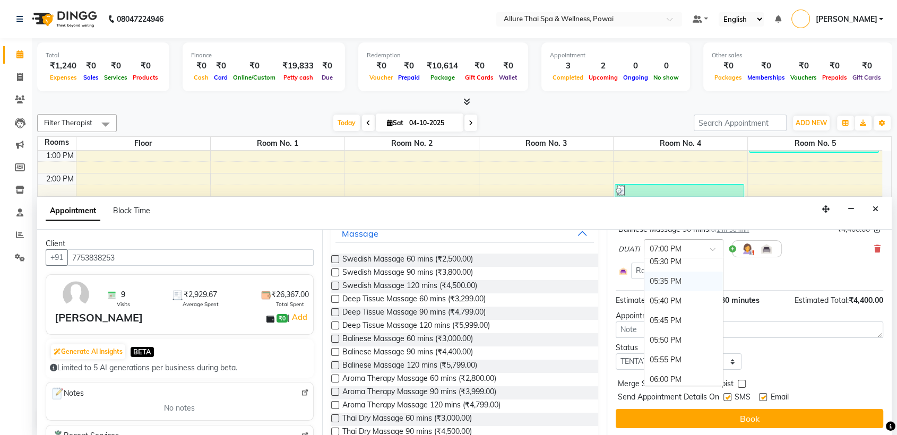
scroll to position [1771, 0]
click at [698, 264] on div "05:30 PM" at bounding box center [683, 265] width 79 height 20
click at [660, 359] on select "Select TENTATIVE CONFIRM CHECK-IN UPCOMING" at bounding box center [679, 361] width 126 height 16
select select "confirm booking"
click at [616, 353] on select "Select TENTATIVE CONFIRM CHECK-IN UPCOMING" at bounding box center [679, 361] width 126 height 16
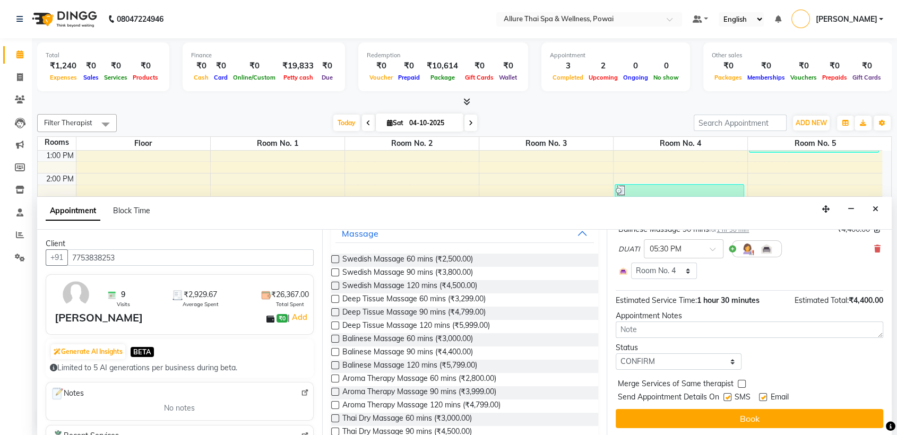
click at [729, 398] on label at bounding box center [727, 397] width 8 height 8
click at [729, 398] on input "checkbox" at bounding box center [726, 398] width 7 height 7
checkbox input "false"
click at [764, 397] on label at bounding box center [763, 397] width 8 height 8
click at [764, 397] on input "checkbox" at bounding box center [762, 398] width 7 height 7
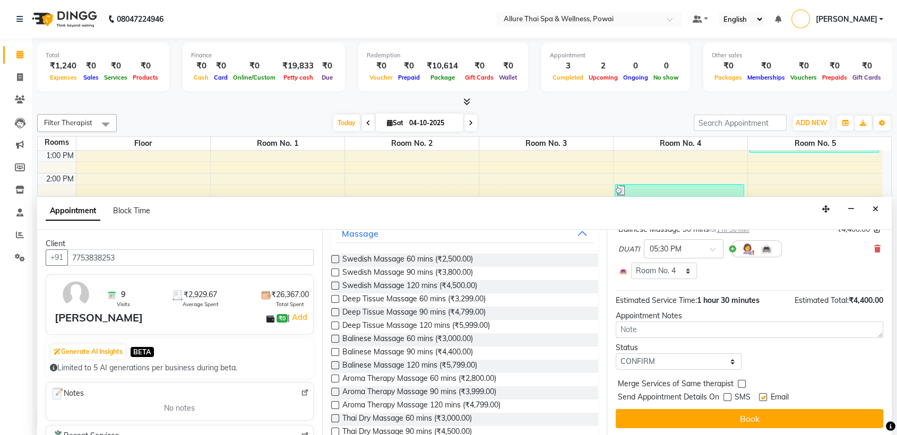
checkbox input "false"
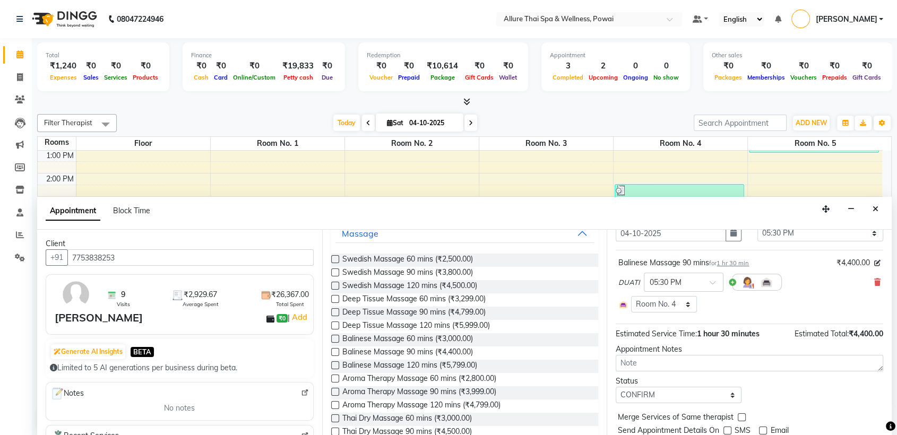
scroll to position [79, 0]
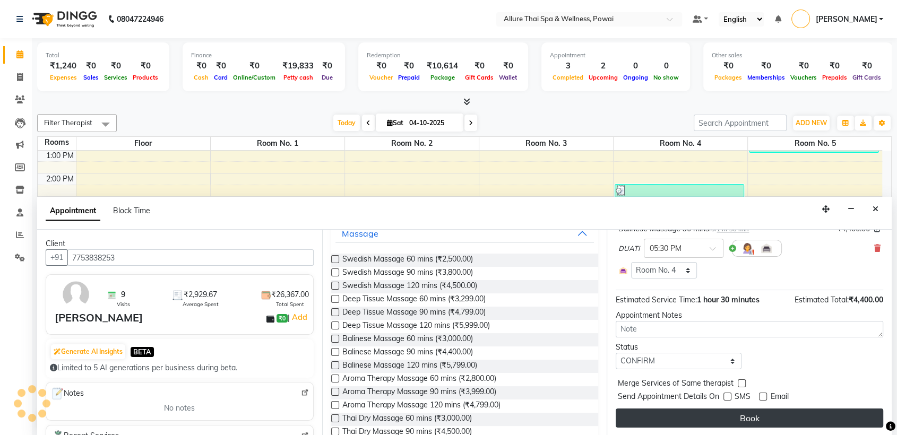
click at [729, 412] on button "Book" at bounding box center [749, 418] width 267 height 19
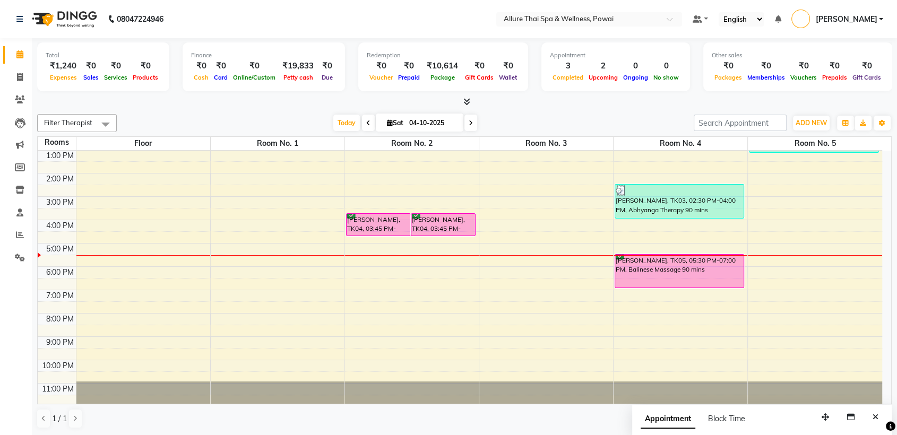
click at [619, 255] on icon at bounding box center [620, 255] width 8 height 1
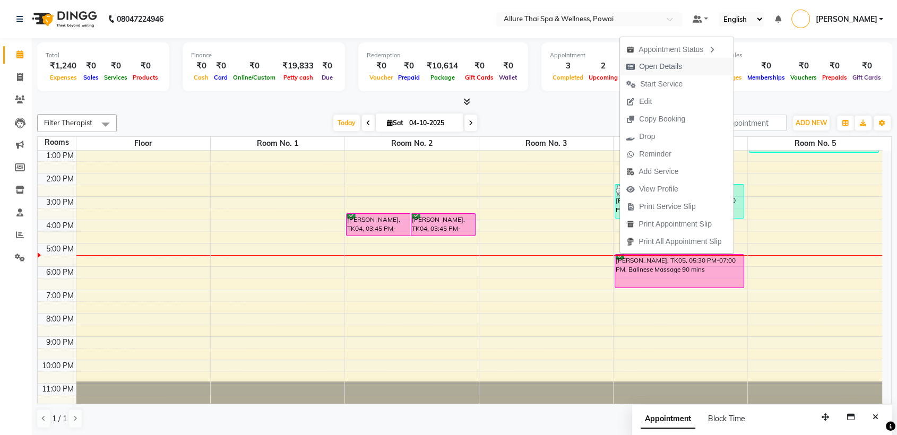
click at [663, 71] on span "Open Details" at bounding box center [660, 66] width 43 height 11
select select "6"
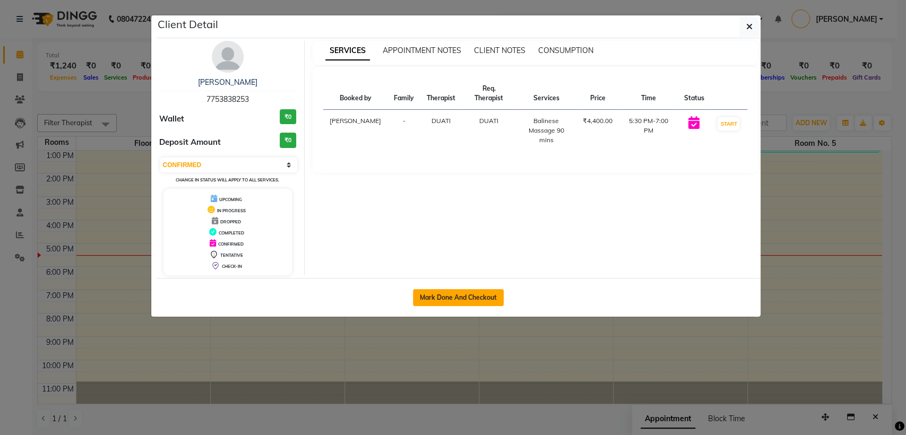
click at [474, 298] on button "Mark Done And Checkout" at bounding box center [458, 297] width 91 height 17
select select "service"
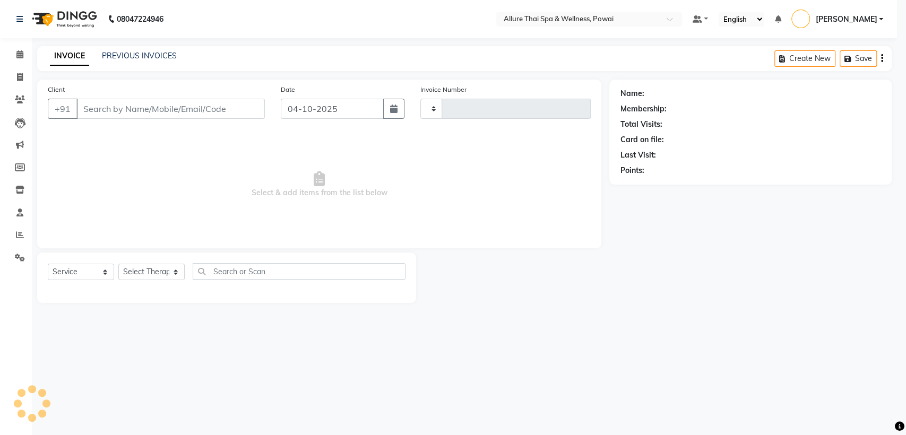
select select "3"
type input "1689"
select select "6686"
type input "7753838253"
select select "64191"
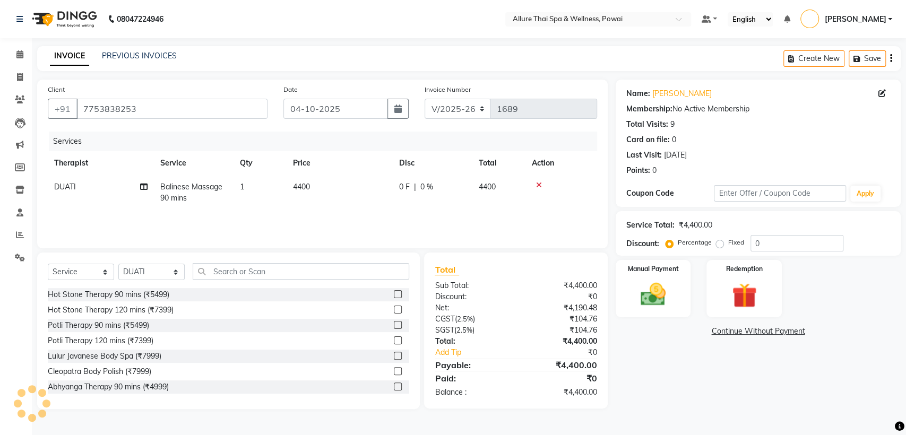
click at [718, 248] on div "Fixed" at bounding box center [731, 242] width 26 height 13
click at [728, 243] on label "Fixed" at bounding box center [736, 243] width 16 height 10
click at [718, 243] on input "Fixed" at bounding box center [721, 242] width 7 height 7
radio input "true"
click at [767, 251] on input "0" at bounding box center [796, 243] width 93 height 16
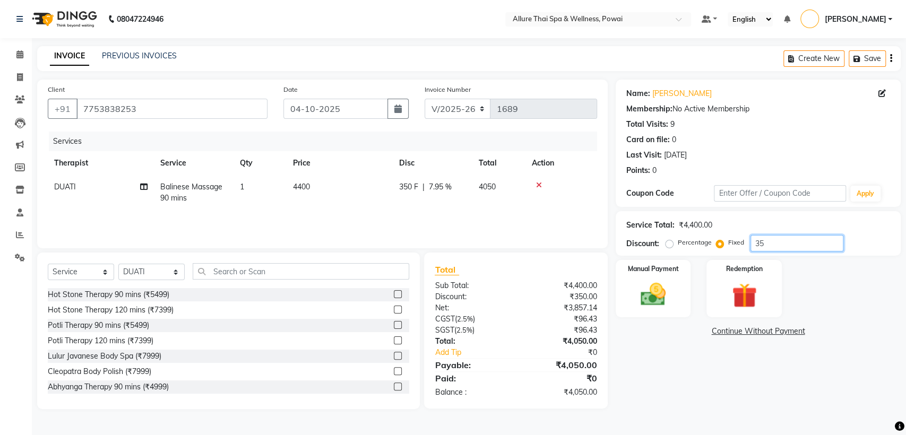
type input "3"
type input "900"
click at [652, 286] on img at bounding box center [653, 295] width 42 height 30
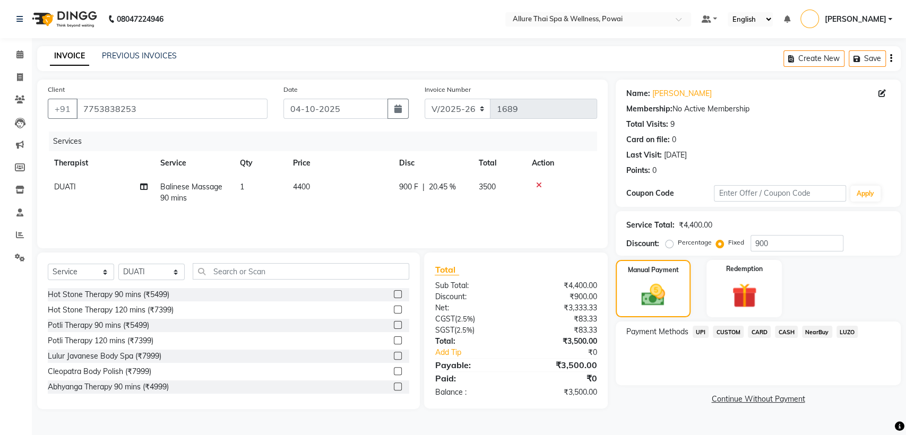
click at [702, 327] on span "UPI" at bounding box center [701, 332] width 16 height 12
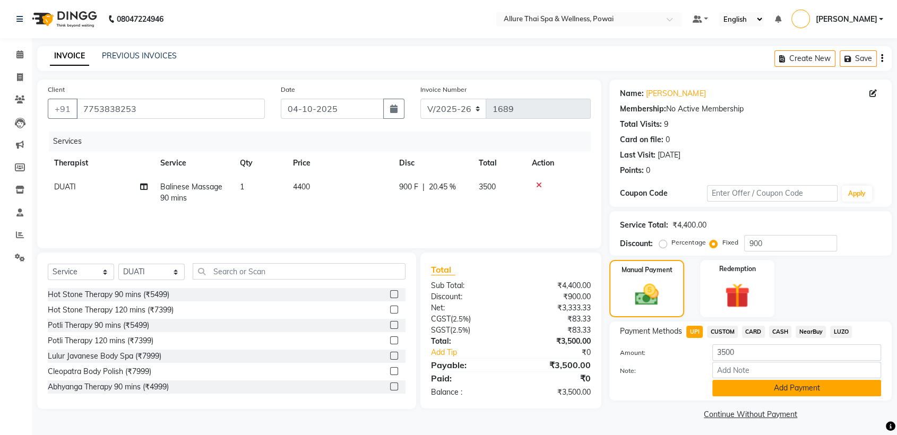
click at [724, 387] on button "Add Payment" at bounding box center [796, 388] width 169 height 16
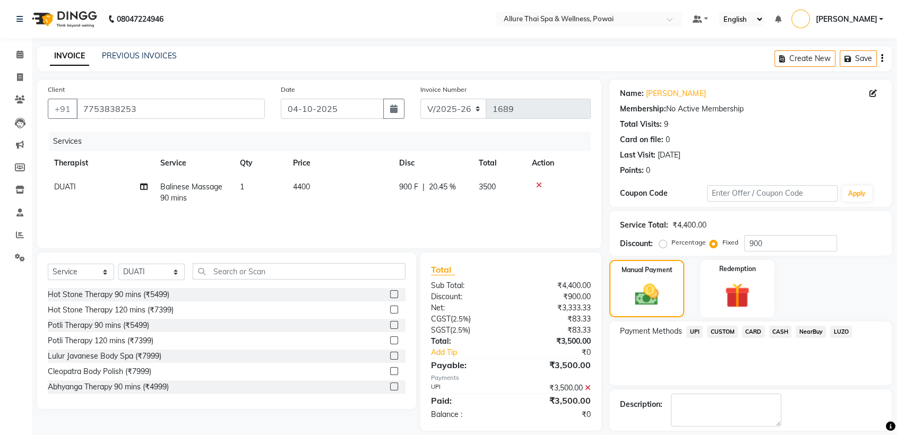
scroll to position [47, 0]
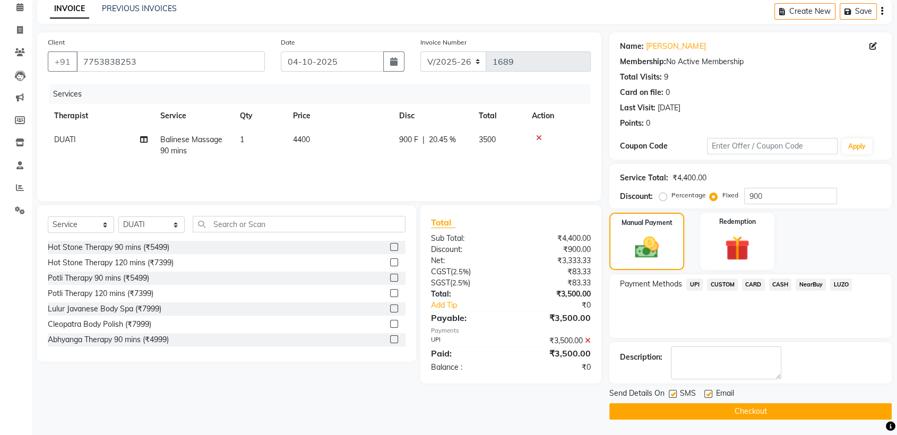
click at [709, 393] on label at bounding box center [708, 394] width 8 height 8
click at [709, 393] on input "checkbox" at bounding box center [707, 394] width 7 height 7
checkbox input "false"
click at [675, 393] on label at bounding box center [673, 394] width 8 height 8
click at [675, 393] on input "checkbox" at bounding box center [672, 394] width 7 height 7
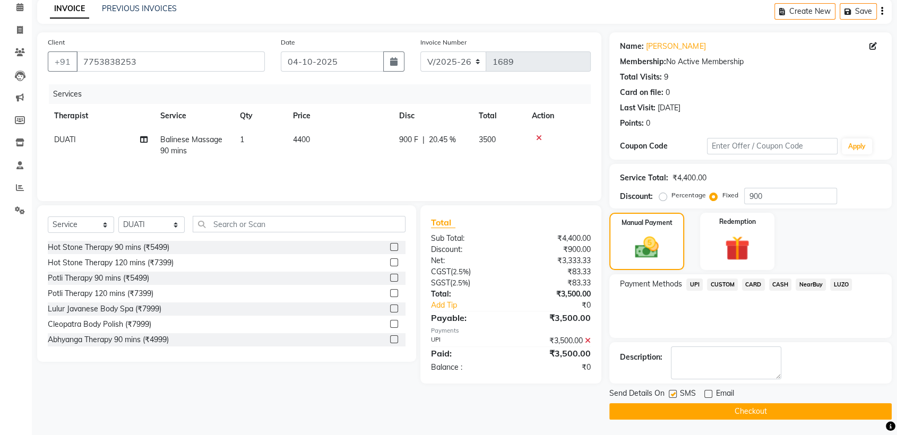
checkbox input "false"
click at [656, 408] on button "Checkout" at bounding box center [750, 411] width 282 height 16
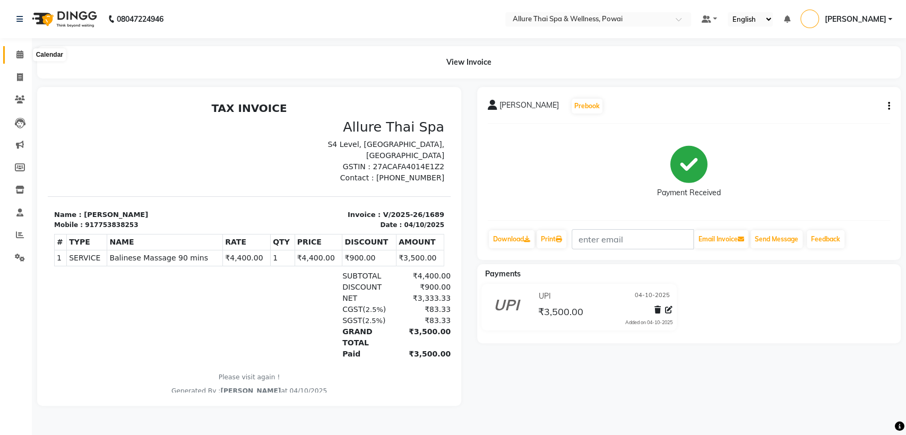
click at [19, 49] on span at bounding box center [20, 55] width 19 height 12
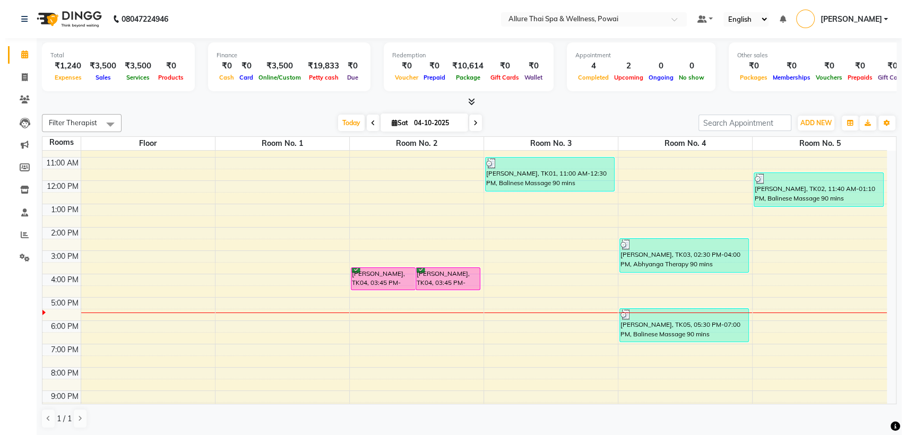
scroll to position [48, 0]
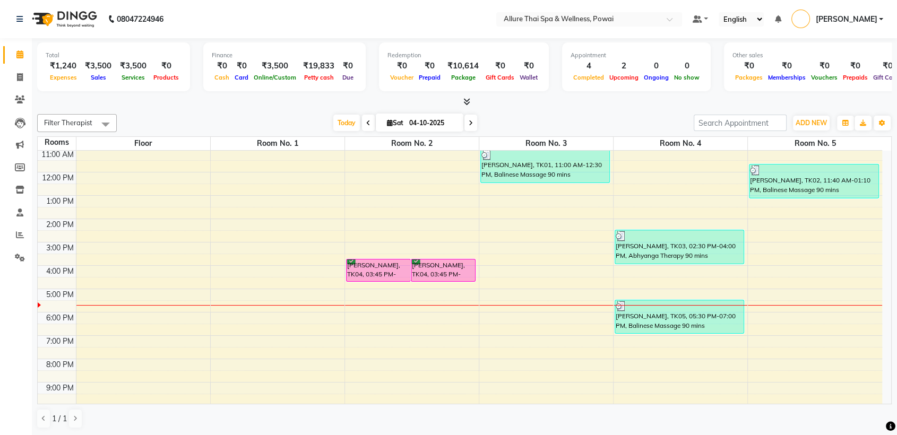
click at [880, 18] on link "[PERSON_NAME]" at bounding box center [837, 20] width 92 height 18
click at [814, 75] on link "Sign out" at bounding box center [828, 76] width 97 height 16
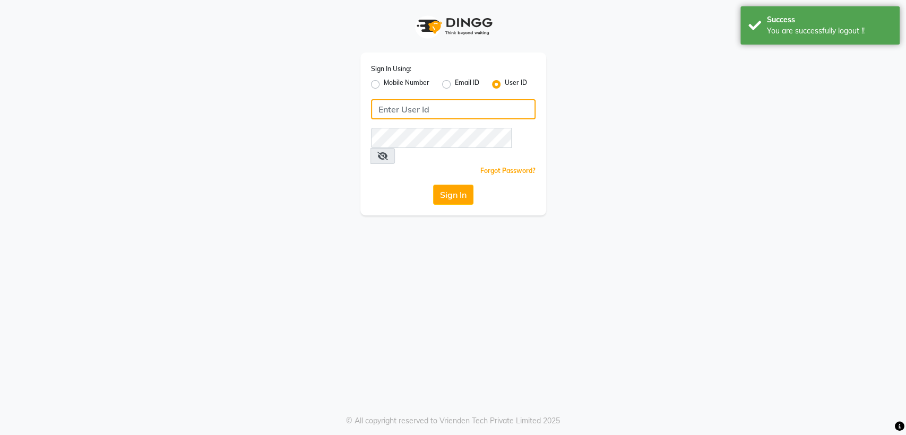
type input "7045840105"
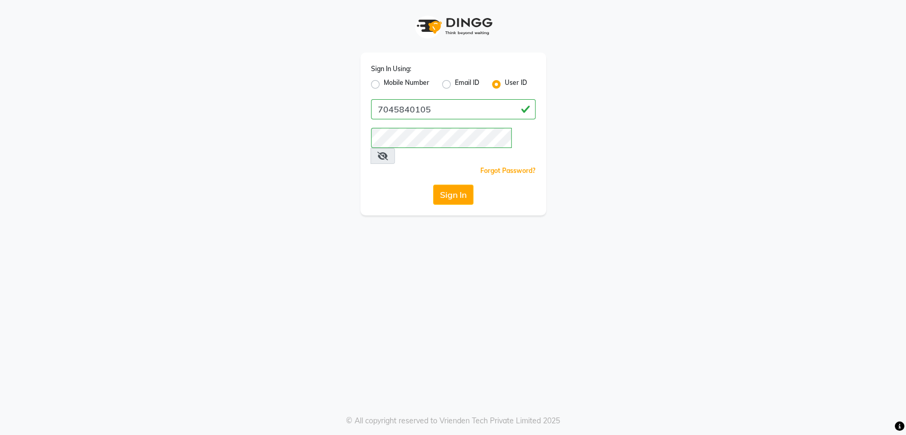
click at [384, 84] on label "Mobile Number" at bounding box center [407, 84] width 46 height 13
click at [384, 84] on input "Mobile Number" at bounding box center [387, 81] width 7 height 7
radio input "true"
radio input "false"
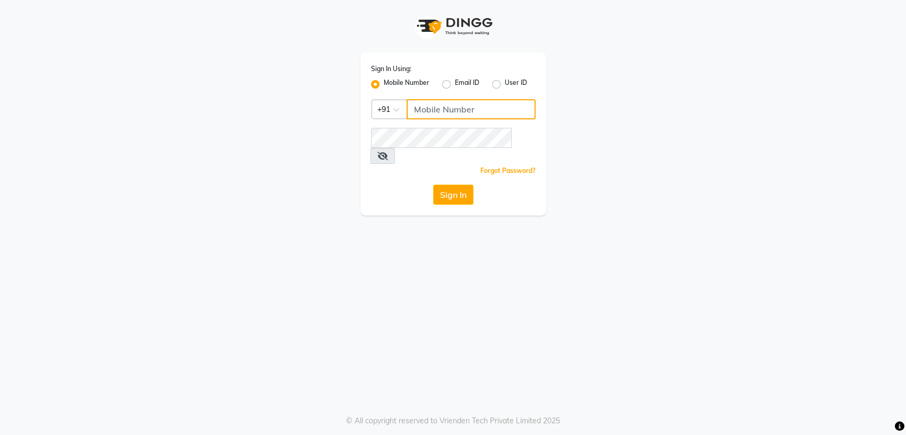
click at [426, 104] on input "Username" at bounding box center [471, 109] width 129 height 20
type input "9970815634"
click at [440, 185] on button "Sign In" at bounding box center [453, 195] width 40 height 20
